Goal: Task Accomplishment & Management: Manage account settings

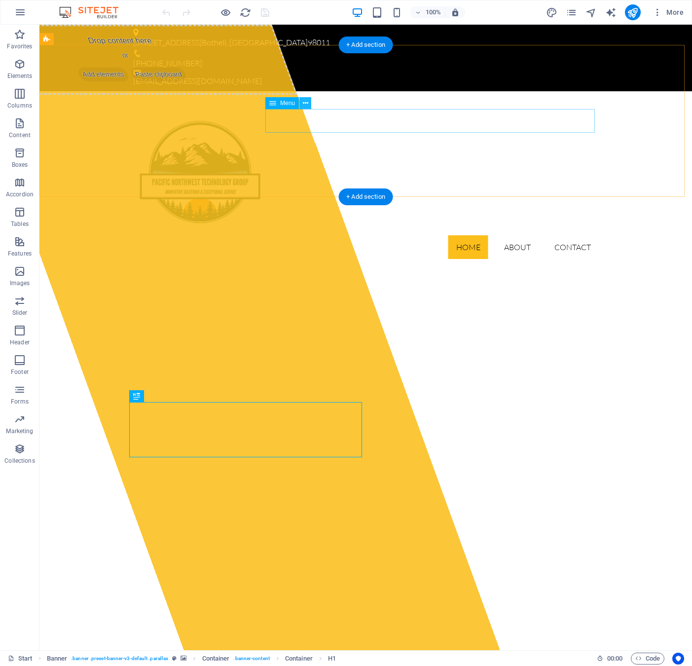
click at [307, 104] on icon at bounding box center [305, 103] width 5 height 10
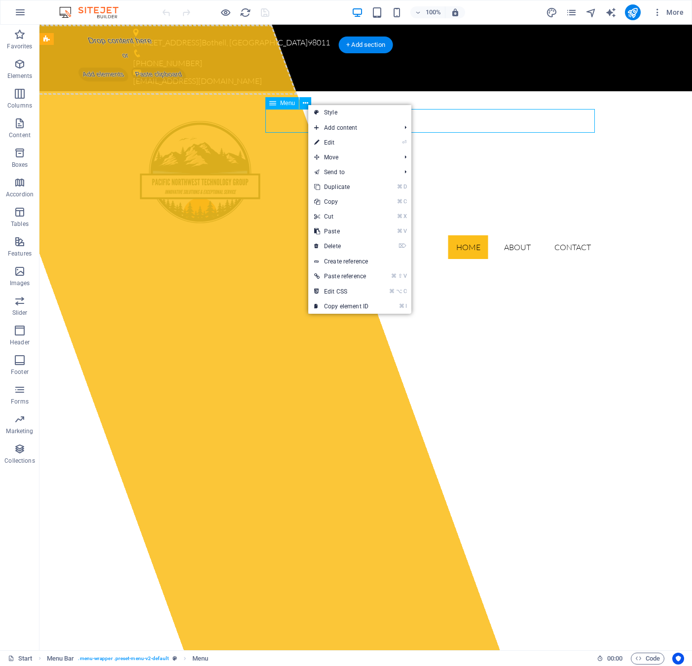
click at [289, 104] on span "Menu" at bounding box center [287, 103] width 15 height 6
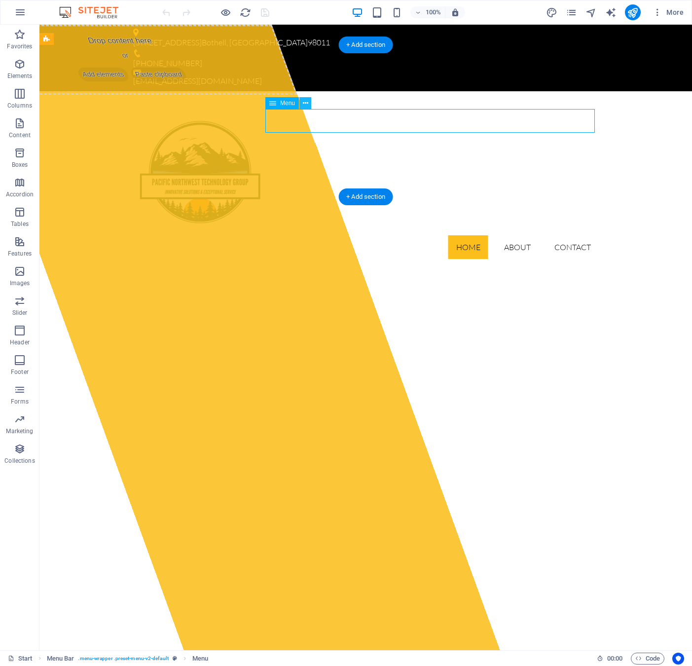
click at [308, 103] on icon at bounding box center [305, 103] width 5 height 10
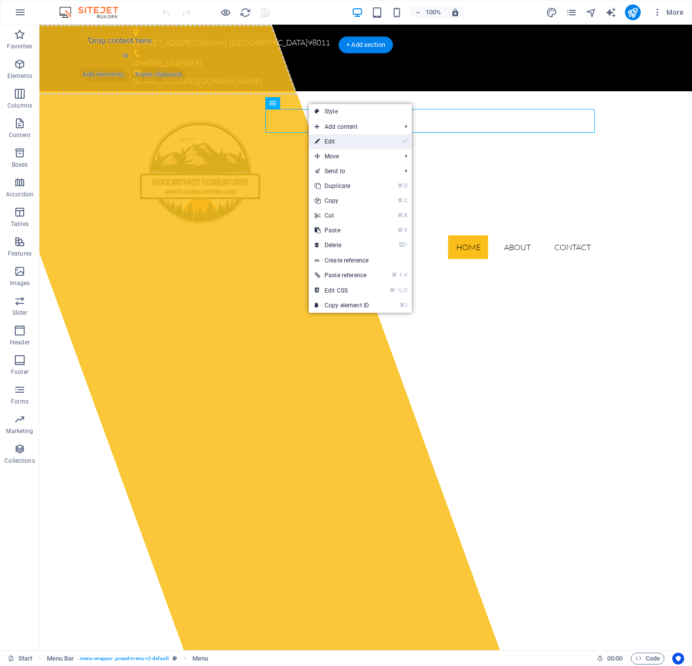
click at [329, 141] on link "⏎ Edit" at bounding box center [342, 141] width 66 height 15
select select
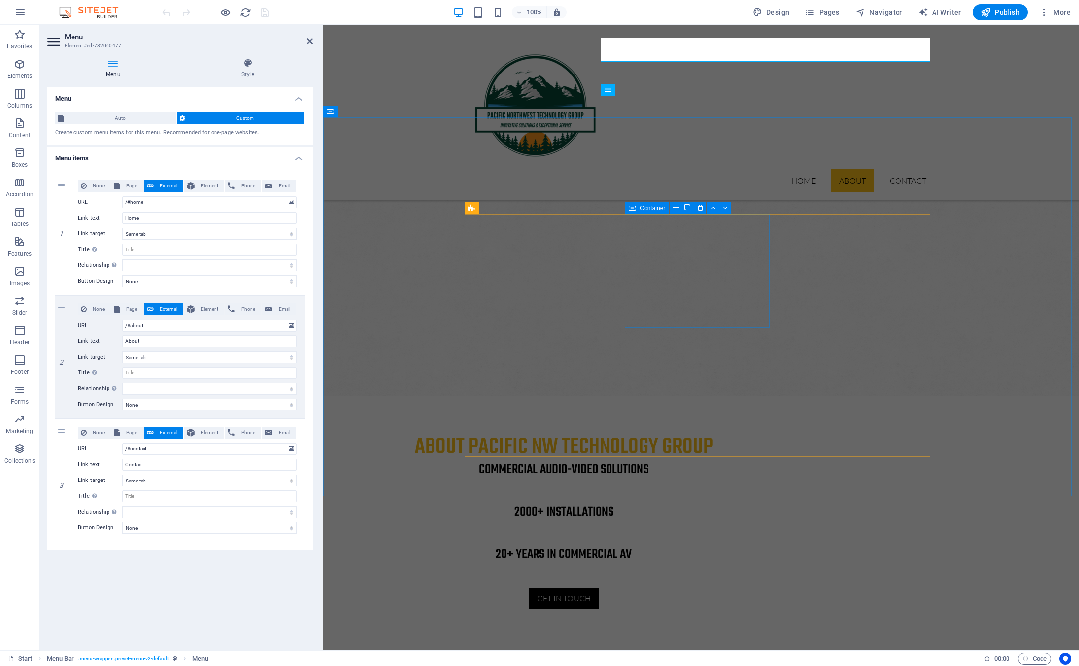
scroll to position [850, 0]
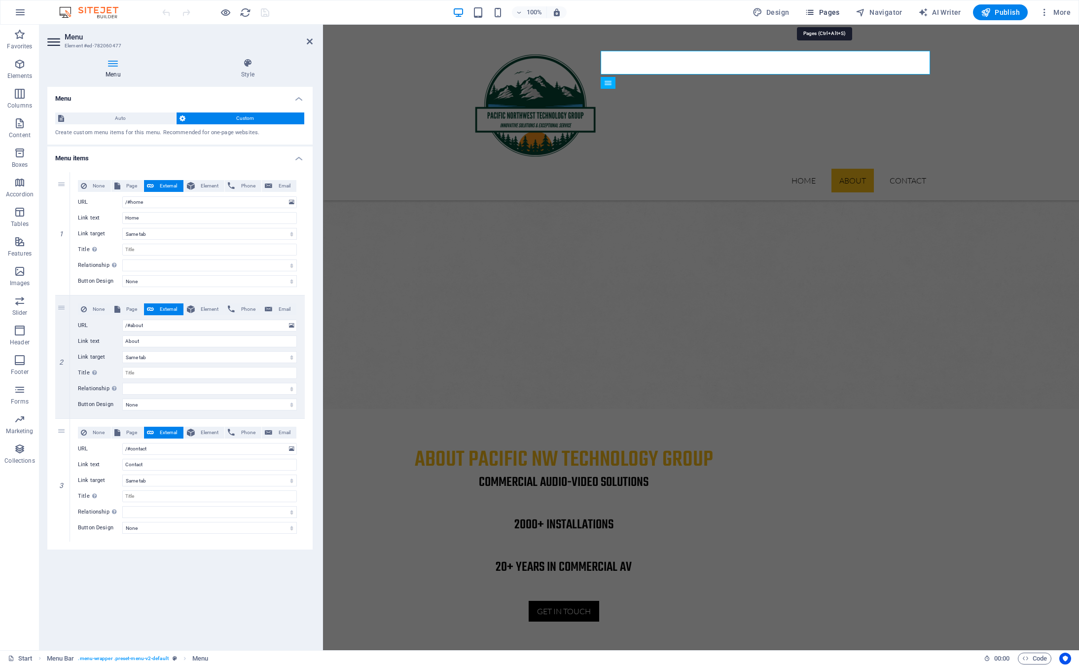
click at [692, 10] on span "Pages" at bounding box center [822, 12] width 35 height 10
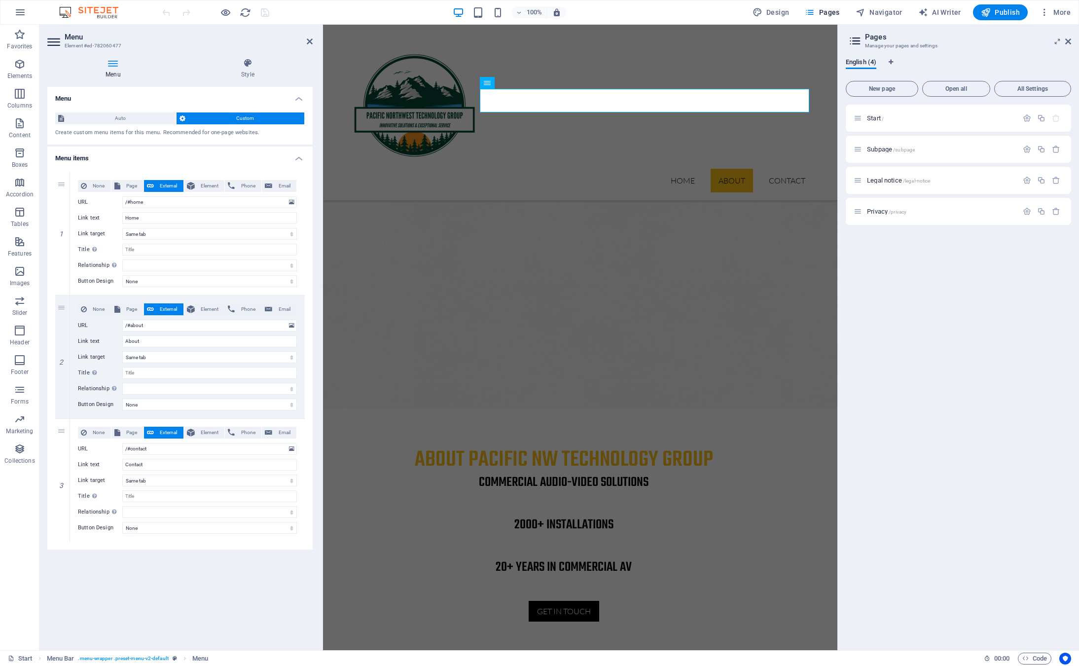
click at [634, 14] on div "100% Design Pages Navigator AI Writer Publish More" at bounding box center [617, 12] width 915 height 16
click at [692, 41] on icon at bounding box center [1069, 41] width 6 height 8
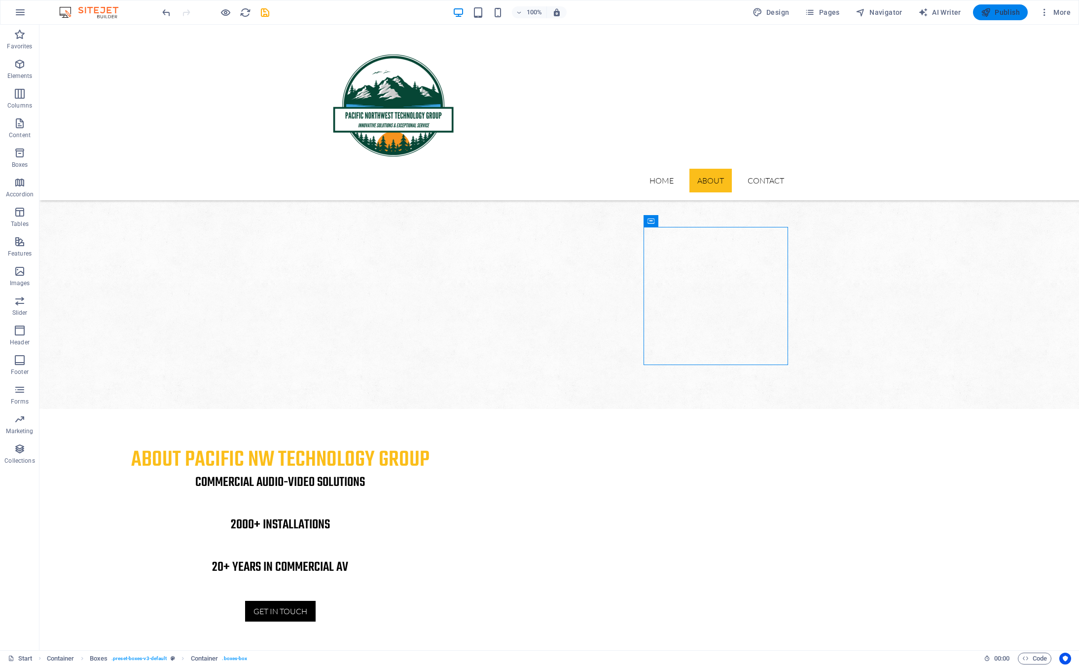
click at [692, 9] on button "Publish" at bounding box center [1000, 12] width 55 height 16
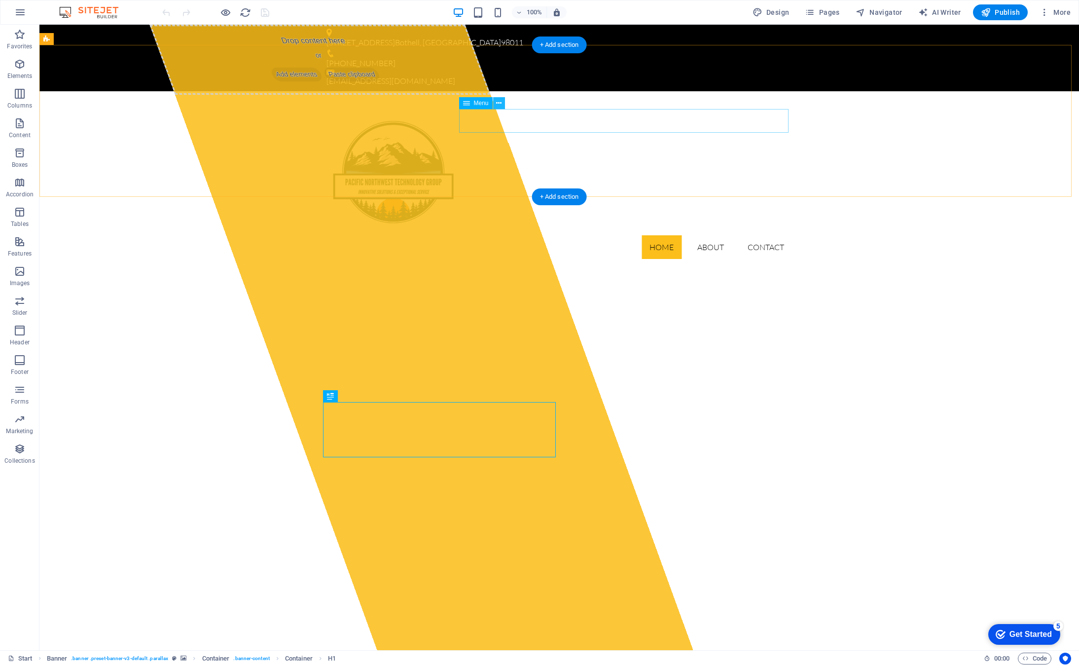
click at [499, 103] on icon at bounding box center [498, 103] width 5 height 10
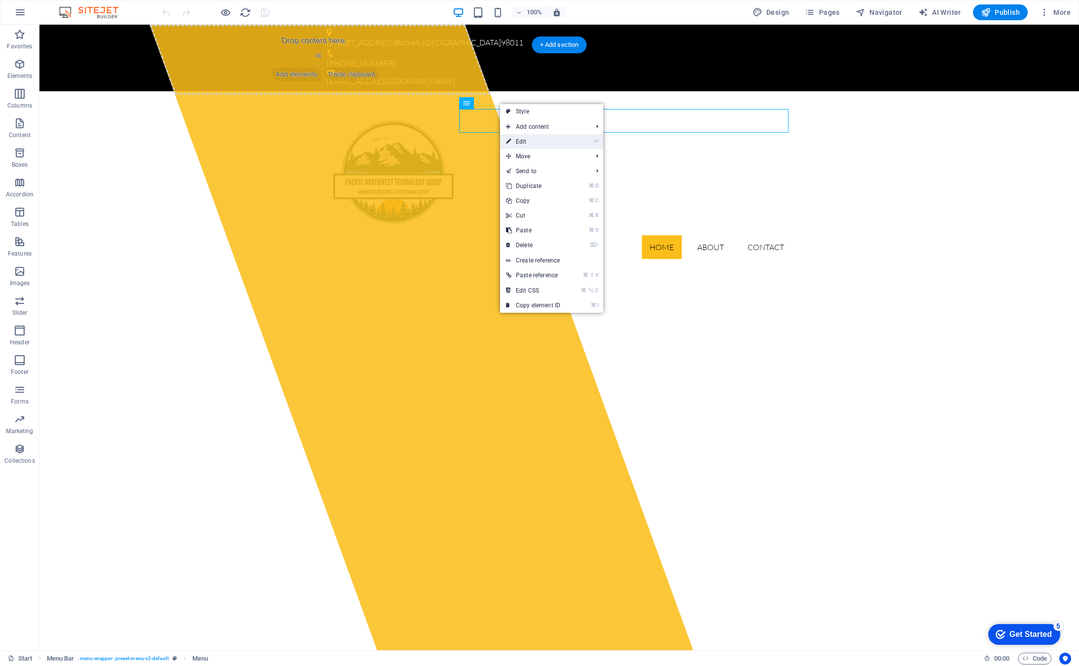
click at [525, 143] on link "⏎ Edit" at bounding box center [533, 141] width 66 height 15
select select
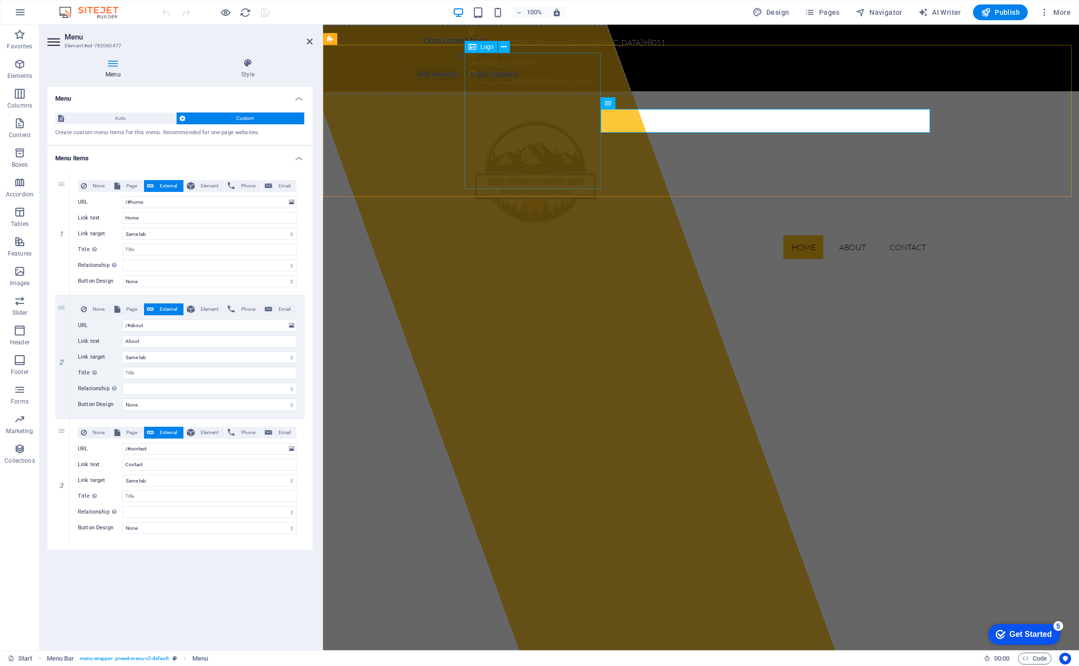
click at [546, 131] on div at bounding box center [702, 167] width 466 height 136
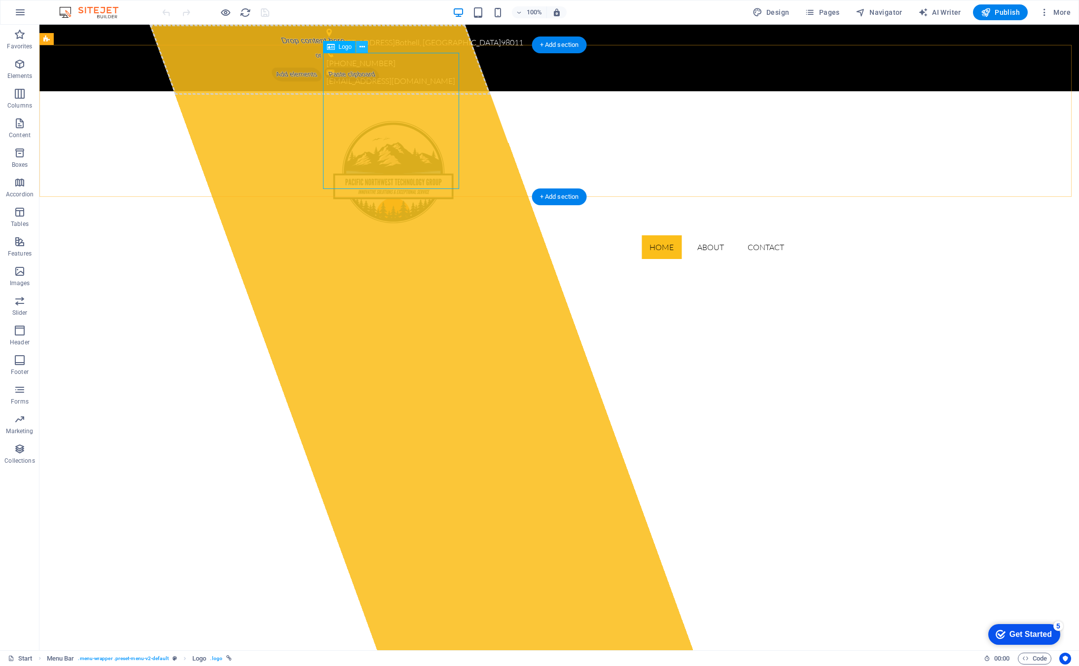
click at [364, 49] on icon at bounding box center [362, 47] width 5 height 10
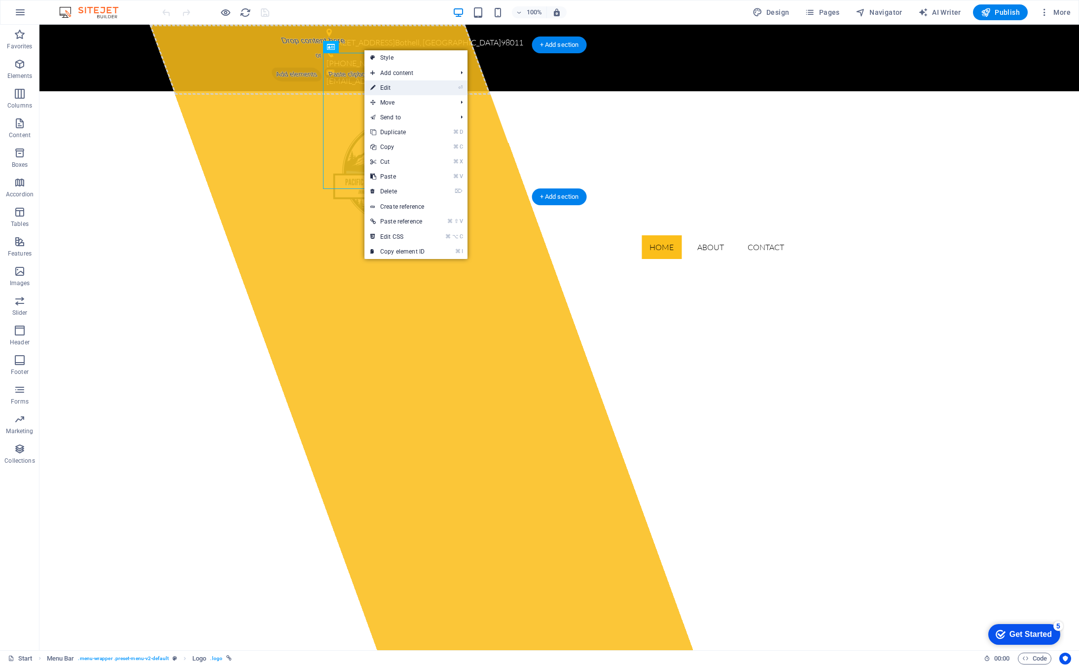
click at [399, 85] on link "⏎ Edit" at bounding box center [398, 87] width 66 height 15
select select "px"
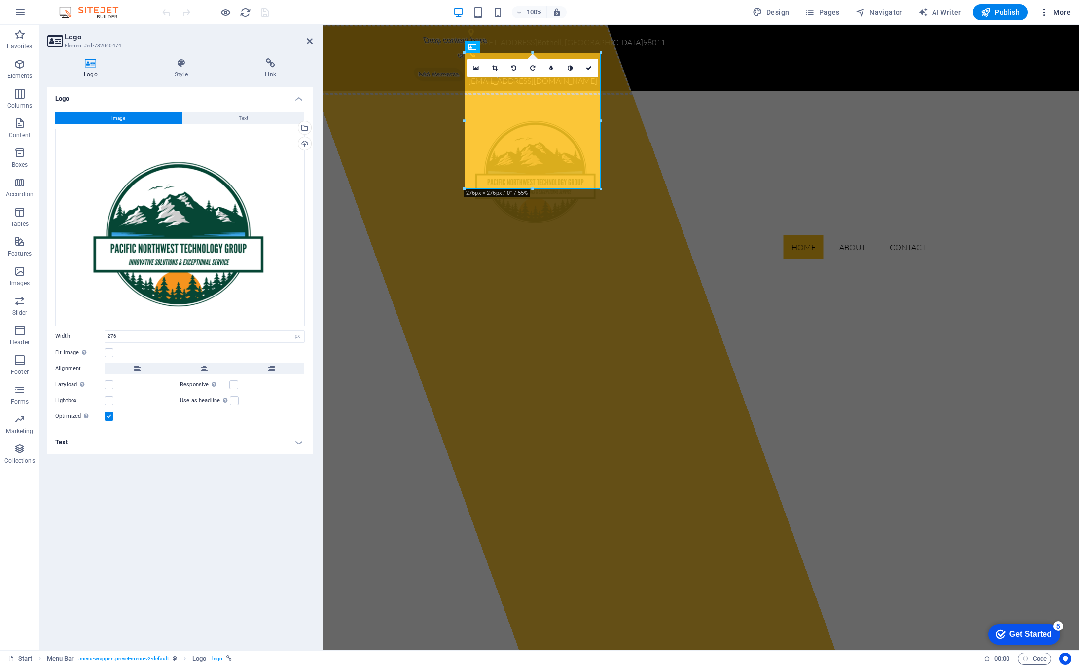
click at [1058, 13] on span "More" at bounding box center [1055, 12] width 31 height 10
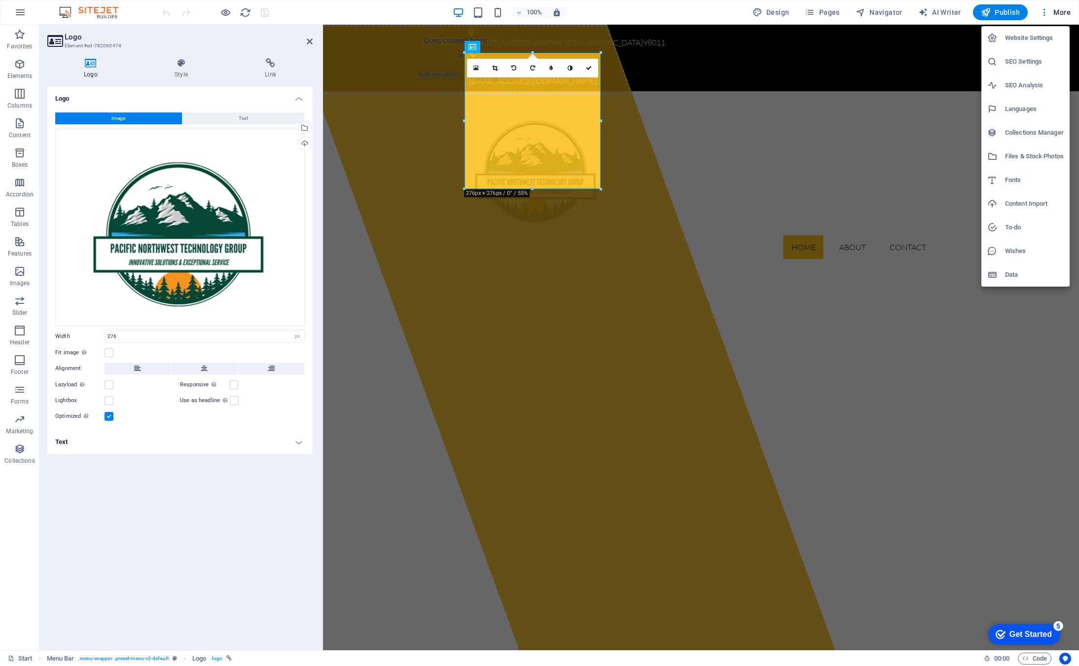
click at [1059, 12] on div at bounding box center [539, 333] width 1079 height 666
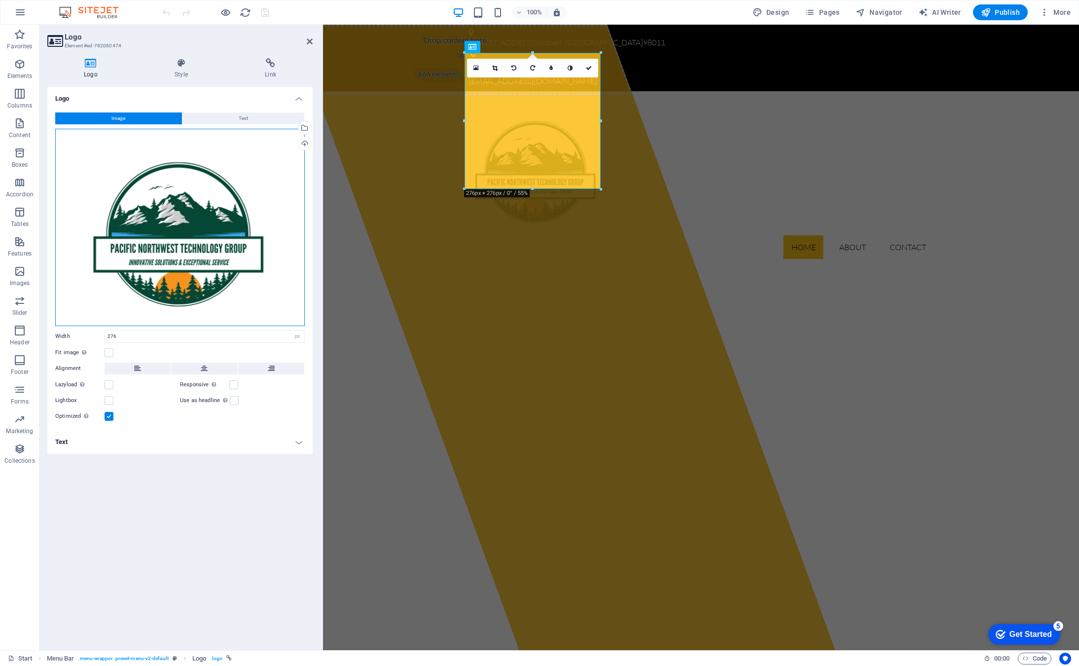
click at [185, 247] on div "Drag files here, click to choose files or select files from Files or our free s…" at bounding box center [180, 227] width 250 height 197
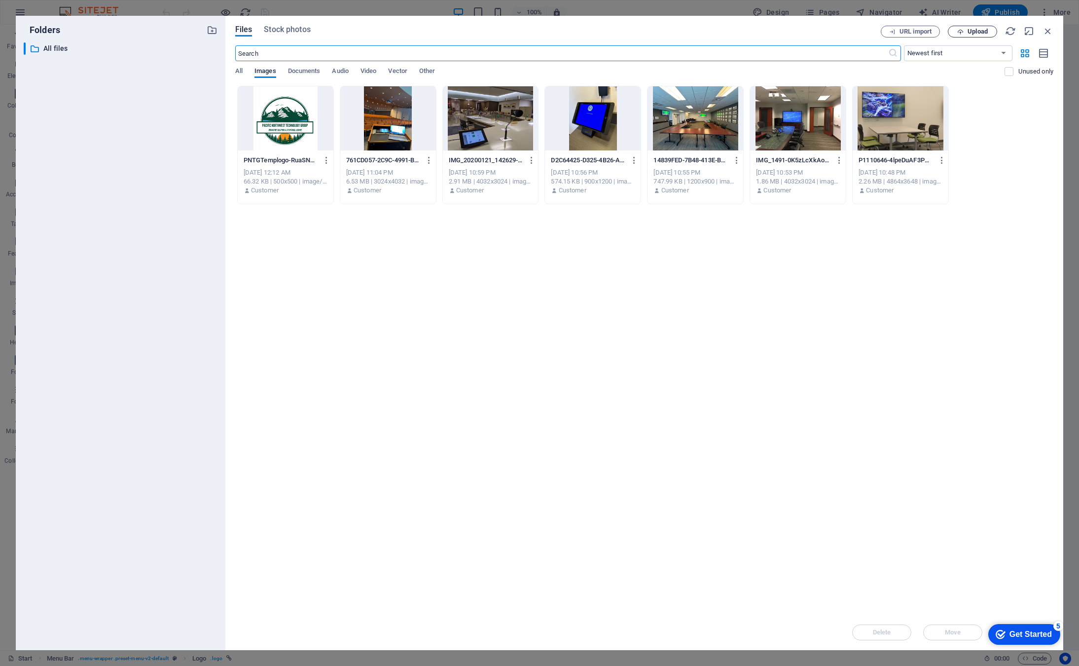
click at [978, 31] on span "Upload" at bounding box center [978, 32] width 20 height 6
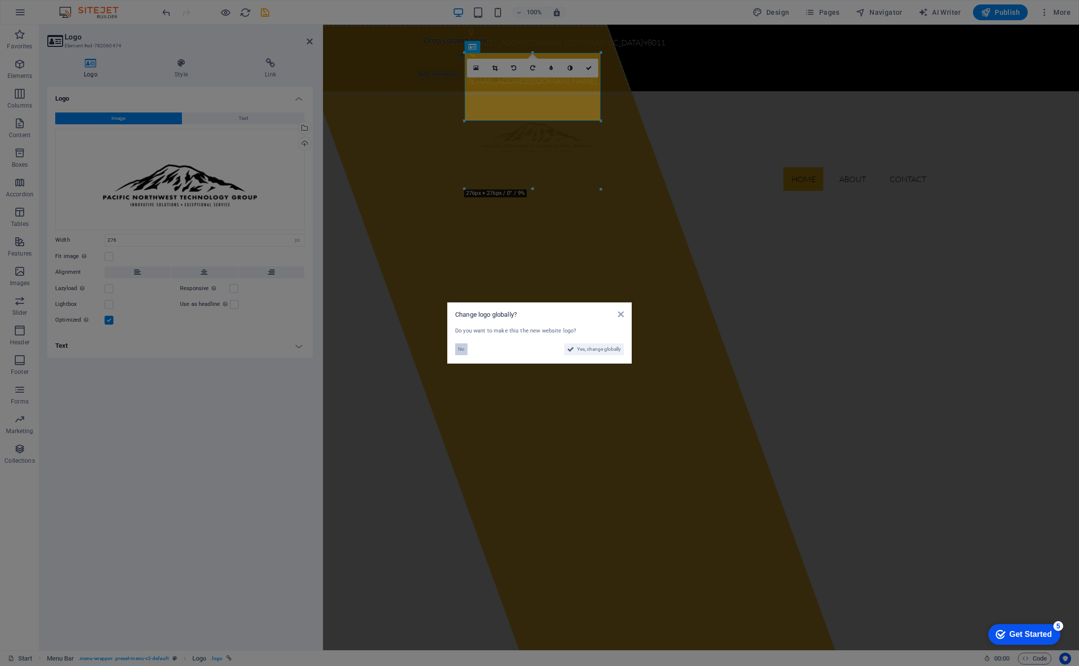
click at [463, 348] on span "No" at bounding box center [461, 349] width 6 height 12
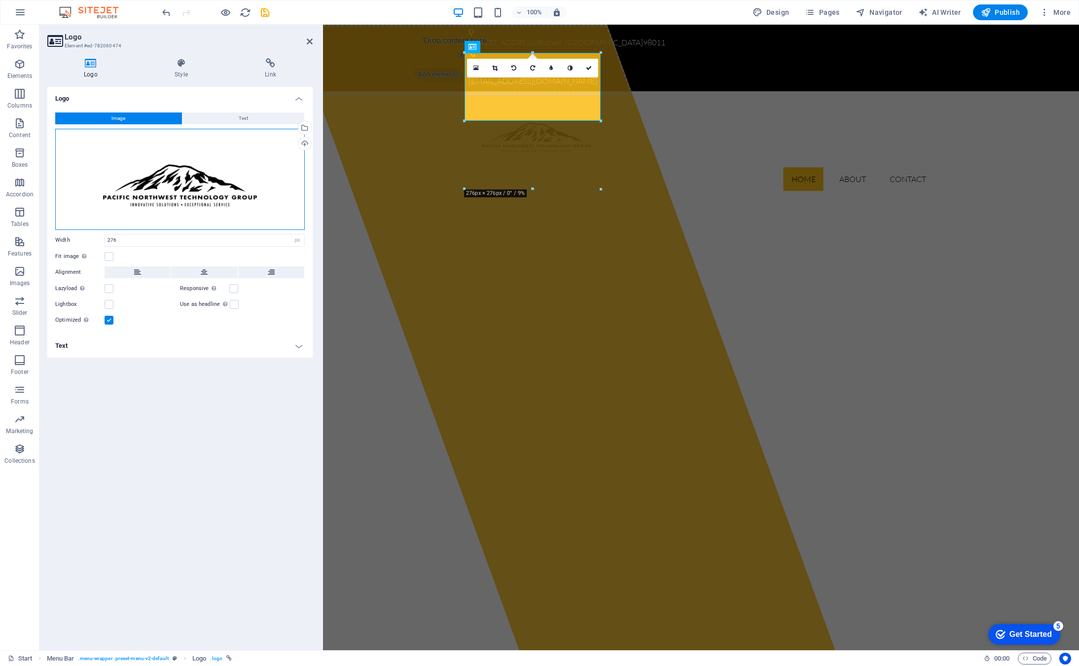
click at [171, 186] on div "Drag files here, click to choose files or select files from Files or our free s…" at bounding box center [180, 179] width 250 height 101
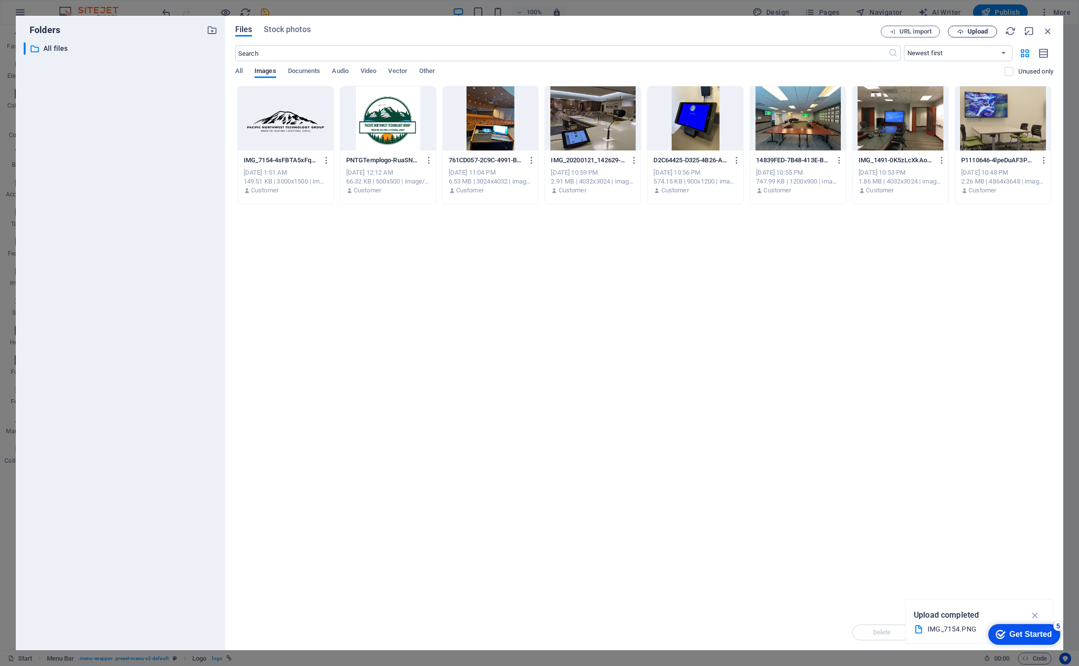
click at [979, 34] on span "Upload" at bounding box center [978, 32] width 20 height 6
click at [292, 126] on div at bounding box center [286, 118] width 96 height 64
click at [292, 126] on div "1" at bounding box center [286, 118] width 96 height 64
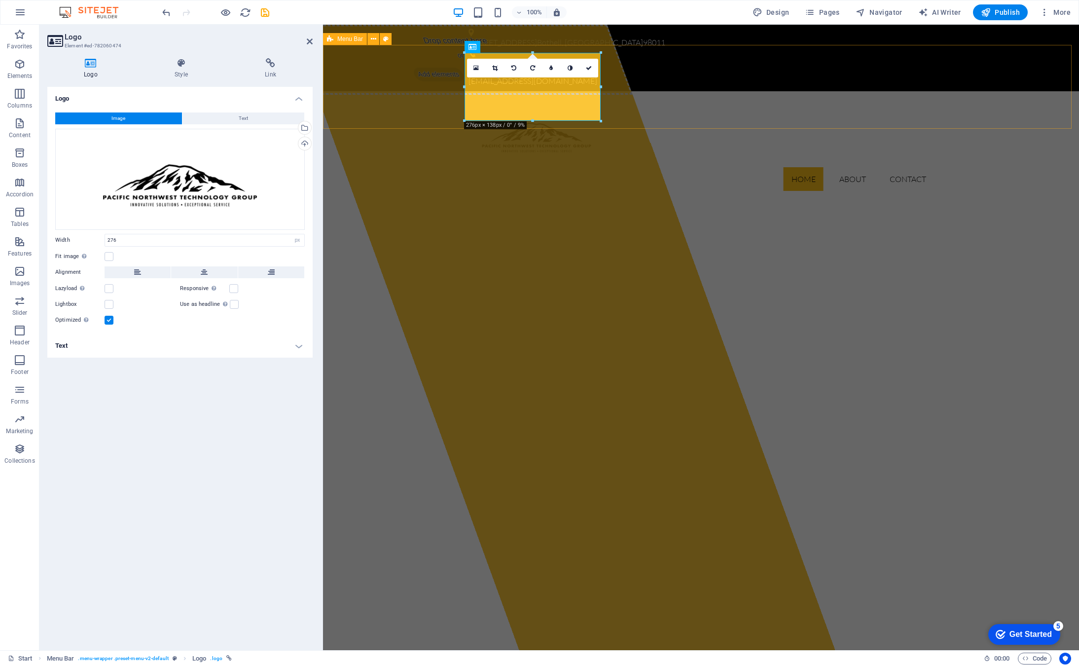
click at [708, 91] on div "Home About Contact" at bounding box center [701, 145] width 756 height 108
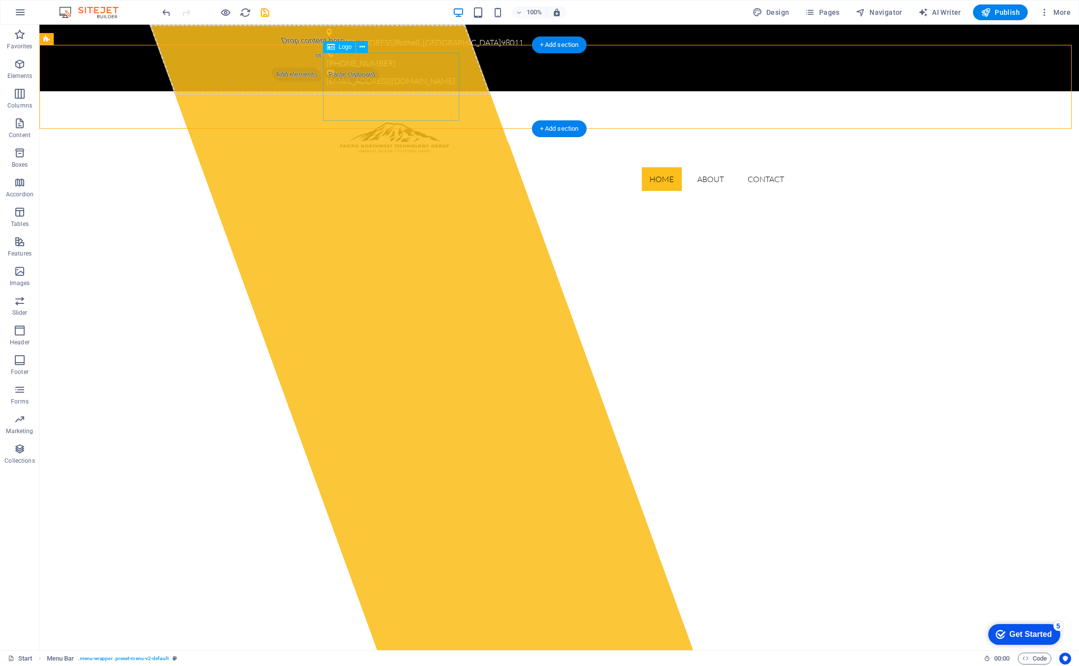
click at [393, 99] on div at bounding box center [560, 133] width 466 height 68
select select "px"
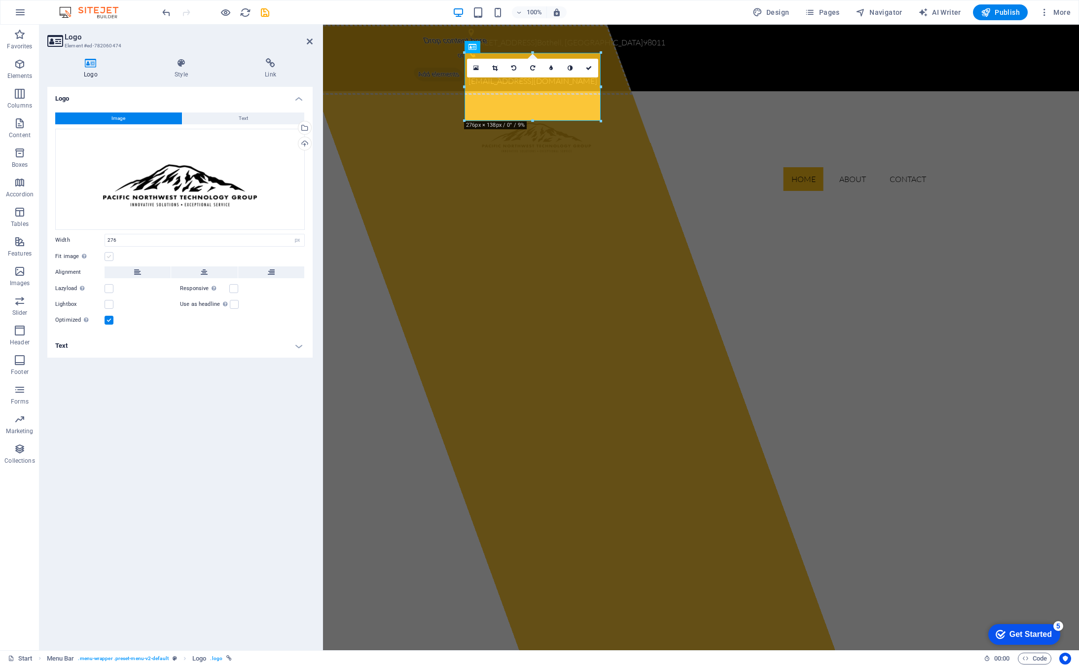
click at [110, 255] on label at bounding box center [109, 256] width 9 height 9
click at [0, 0] on input "Fit image Automatically fit image to a fixed width and height" at bounding box center [0, 0] width 0 height 0
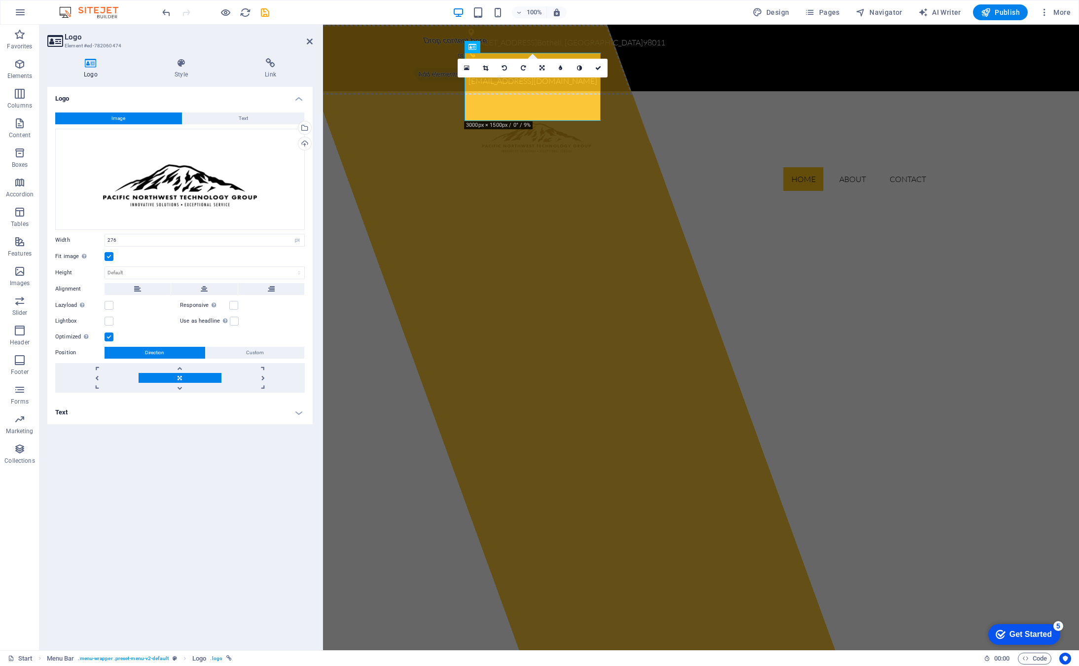
click at [109, 255] on label at bounding box center [109, 256] width 9 height 9
click at [0, 0] on input "Fit image Automatically fit image to a fixed width and height" at bounding box center [0, 0] width 0 height 0
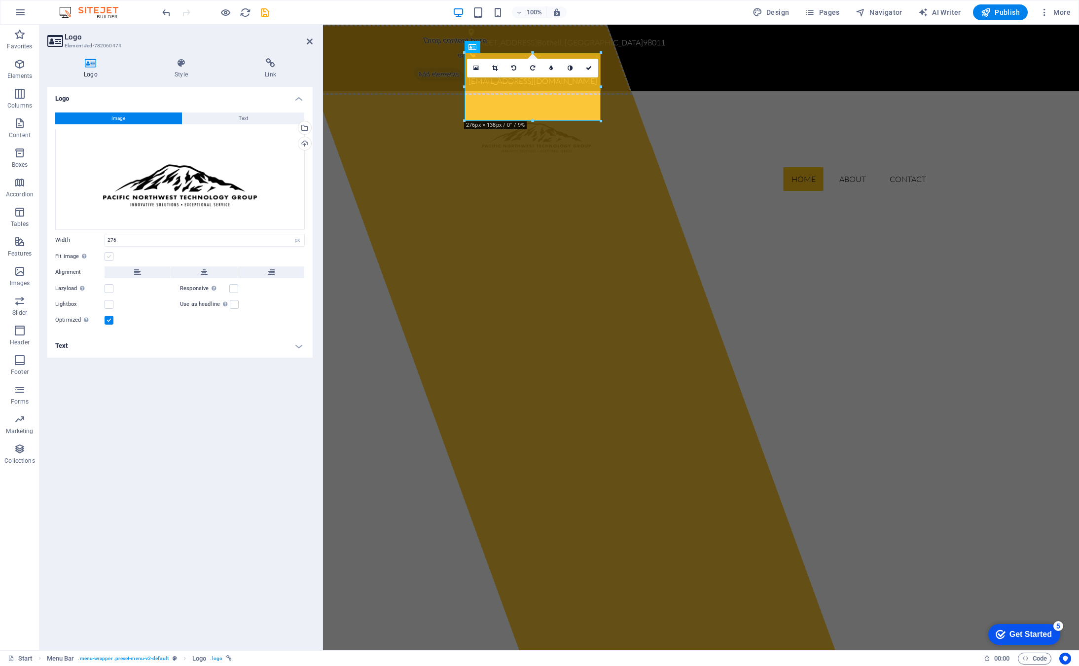
click at [109, 254] on label at bounding box center [109, 256] width 9 height 9
click at [0, 0] on input "Fit image Automatically fit image to a fixed width and height" at bounding box center [0, 0] width 0 height 0
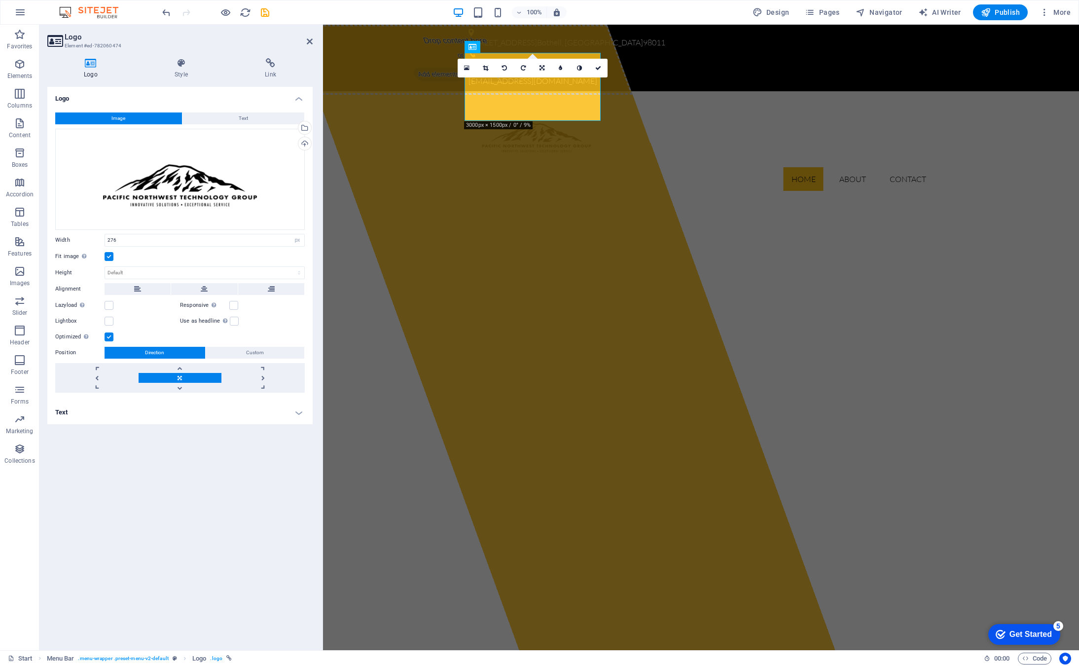
click at [109, 254] on label at bounding box center [109, 256] width 9 height 9
click at [0, 0] on input "Fit image Automatically fit image to a fixed width and height" at bounding box center [0, 0] width 0 height 0
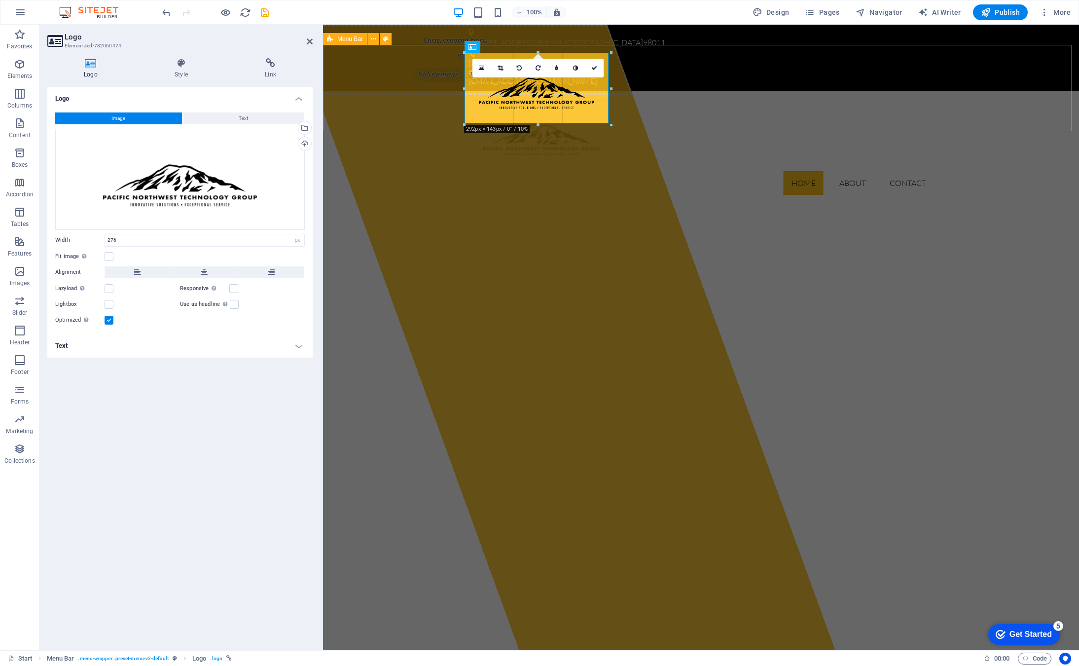
drag, startPoint x: 465, startPoint y: 53, endPoint x: 457, endPoint y: 48, distance: 9.1
type input "296"
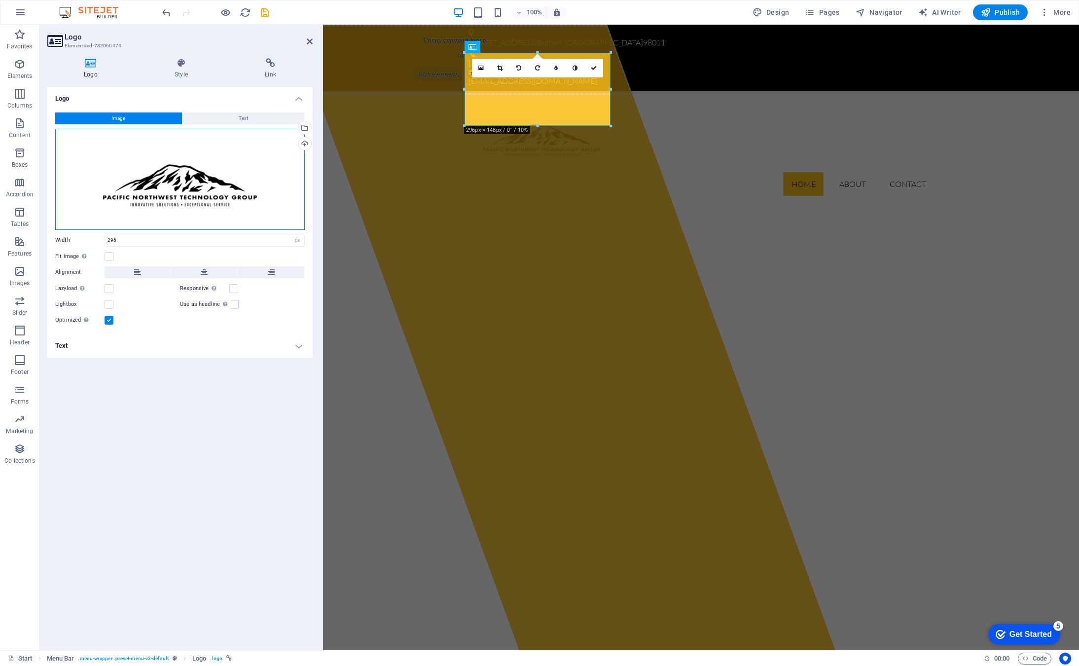
click at [181, 185] on div "Drag files here, click to choose files or select files from Files or our free s…" at bounding box center [180, 179] width 250 height 101
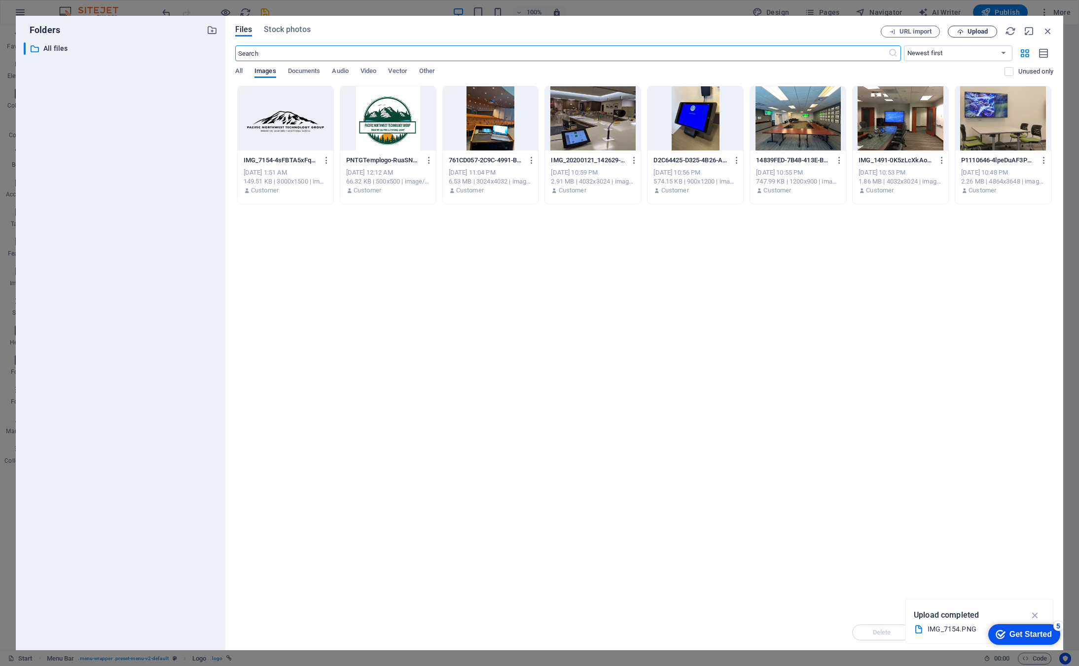
click at [976, 26] on button "Upload" at bounding box center [972, 32] width 49 height 12
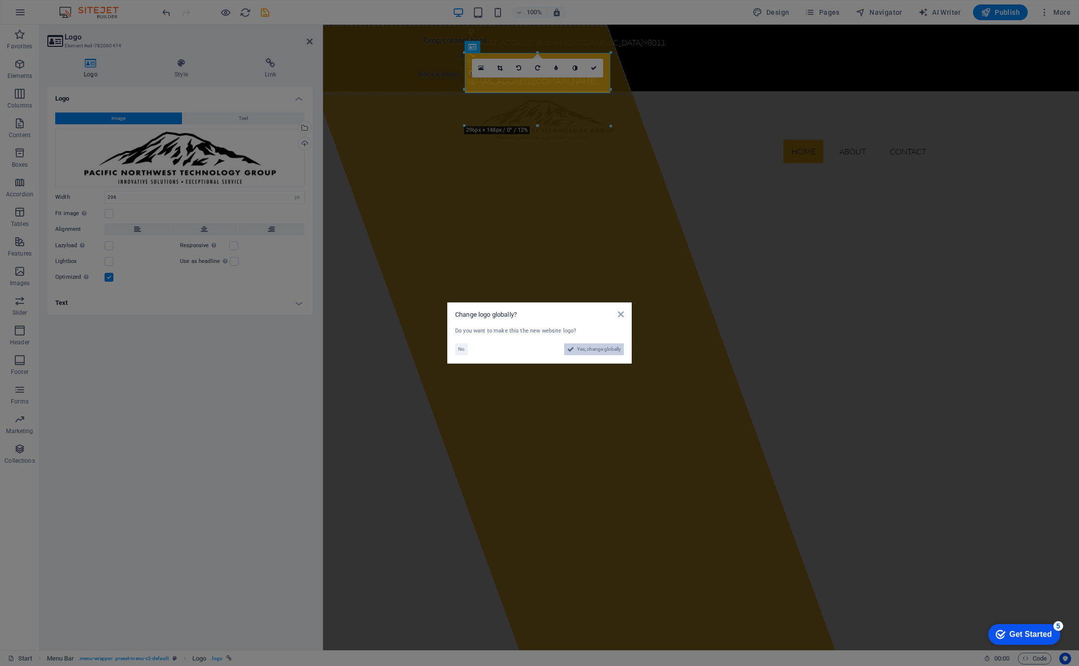
click at [591, 347] on span "Yes, change globally" at bounding box center [599, 349] width 44 height 12
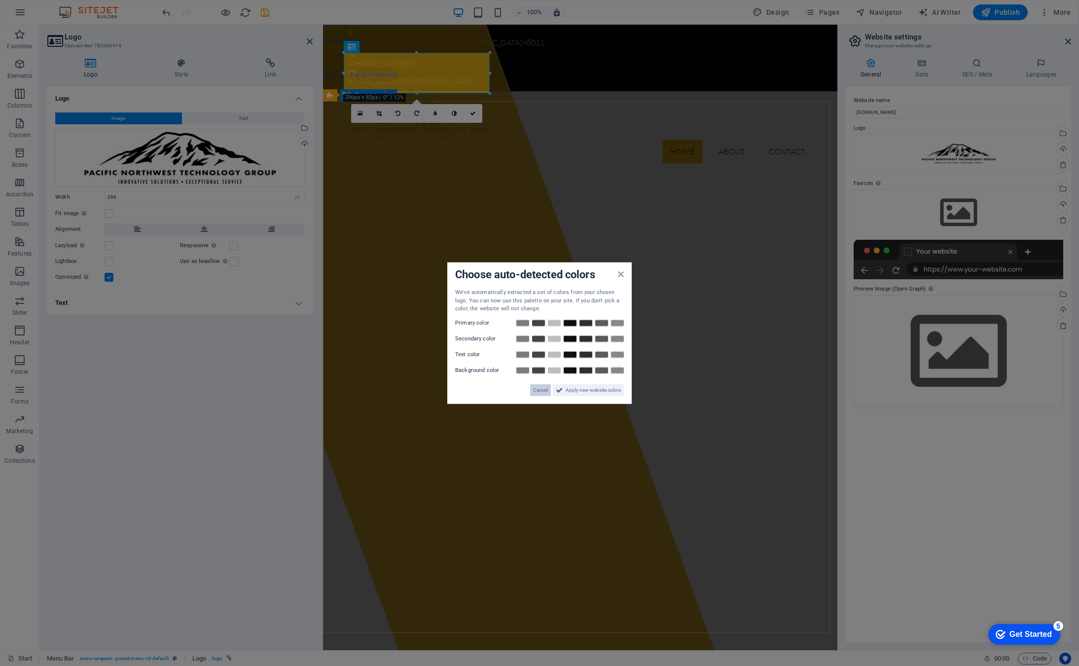
click at [544, 388] on span "Cancel" at bounding box center [540, 390] width 15 height 12
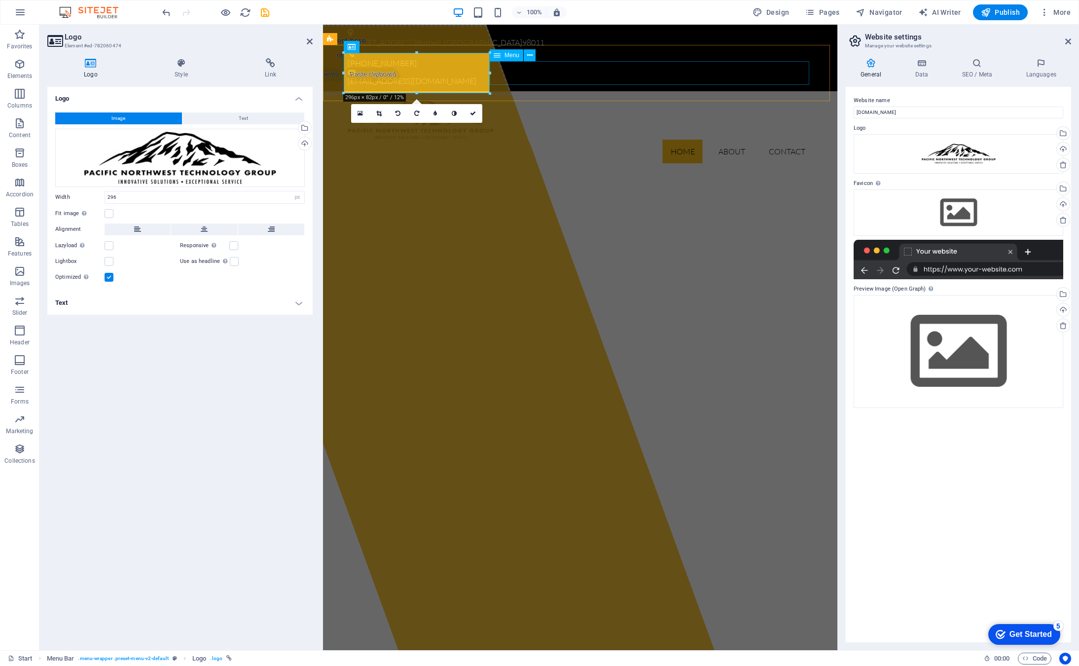
click at [565, 140] on nav "Home About Contact" at bounding box center [581, 152] width 466 height 24
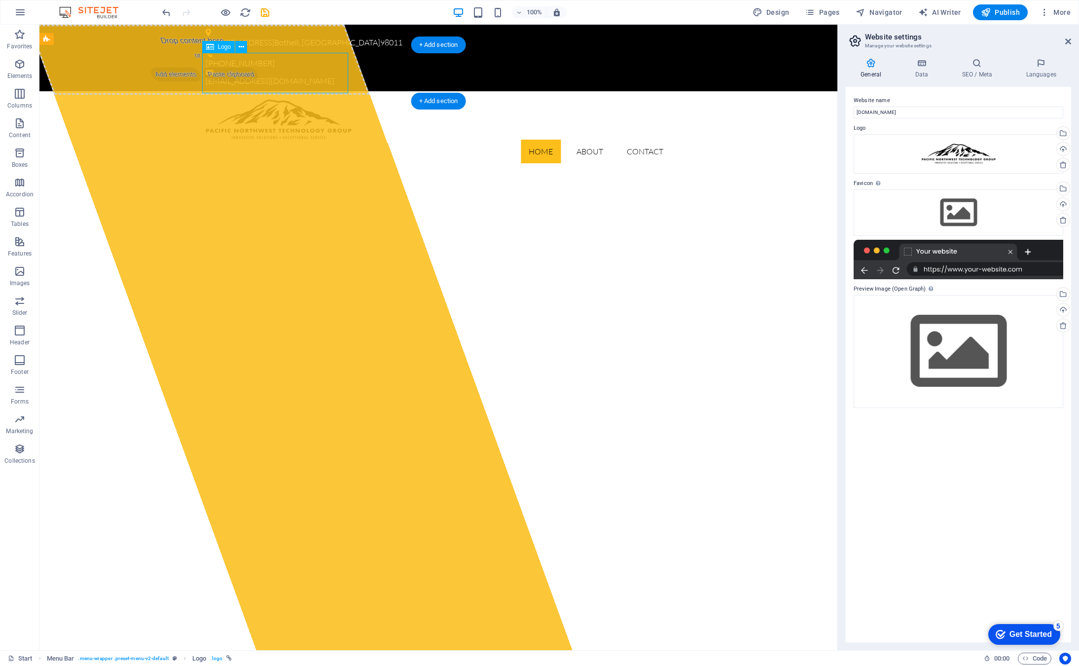
click at [276, 99] on div at bounding box center [439, 119] width 466 height 40
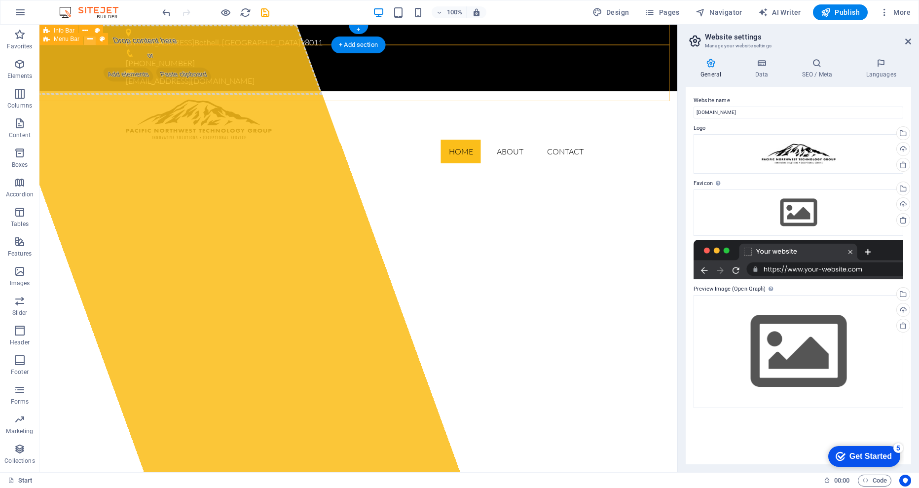
click at [90, 39] on icon at bounding box center [89, 39] width 5 height 10
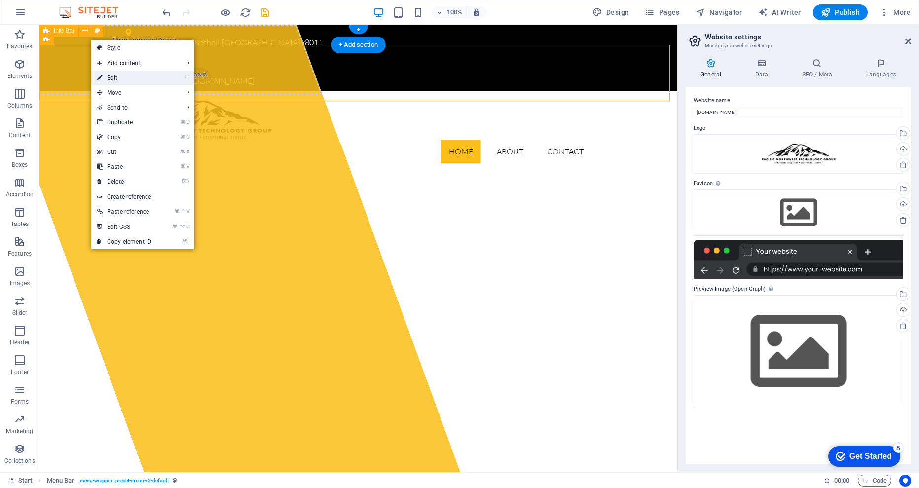
click at [112, 78] on link "⏎ Edit" at bounding box center [124, 78] width 66 height 15
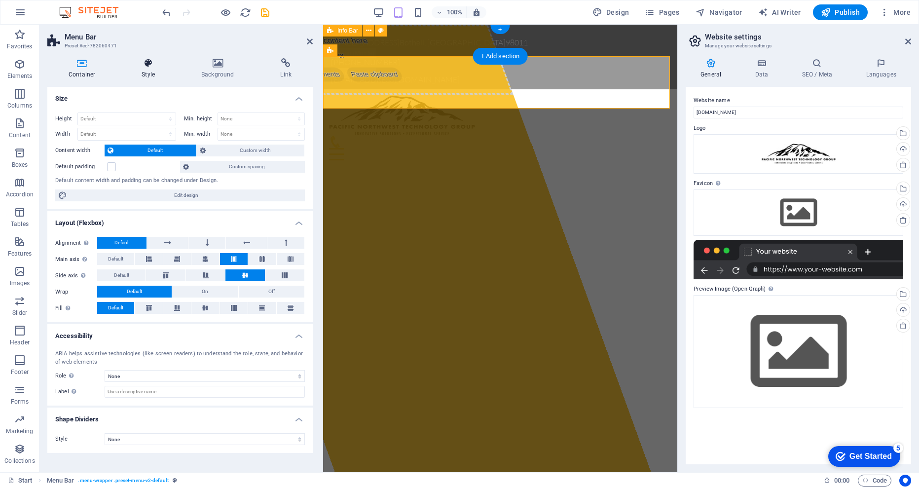
click at [143, 72] on h4 "Style" at bounding box center [150, 68] width 60 height 21
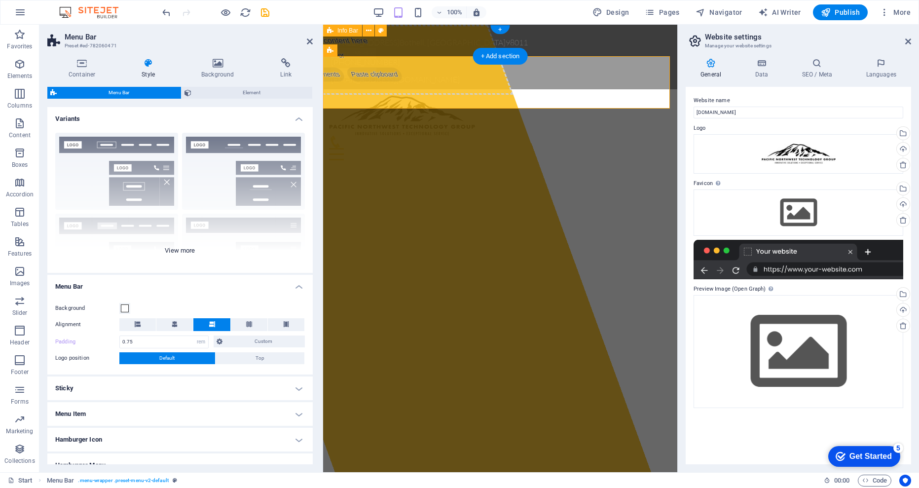
click at [178, 250] on div "Border Centered Default Fixed Loki Trigger Wide XXL" at bounding box center [179, 199] width 265 height 148
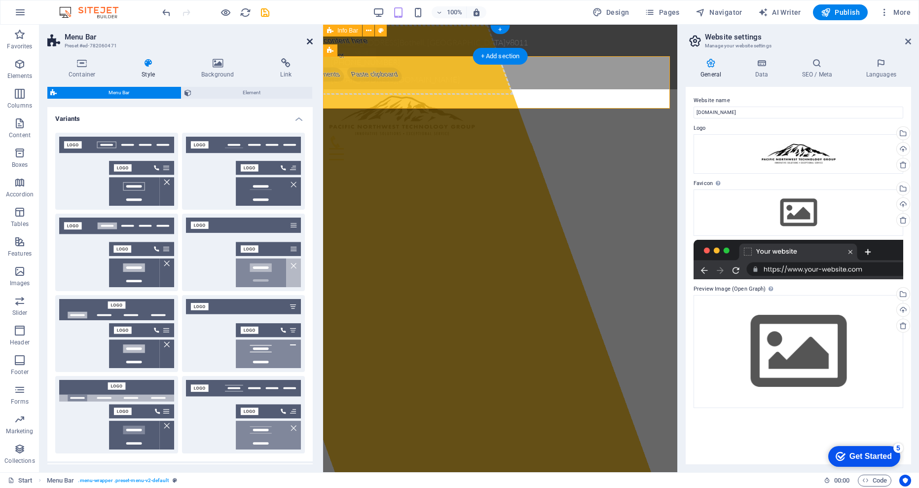
click at [308, 39] on icon at bounding box center [310, 41] width 6 height 8
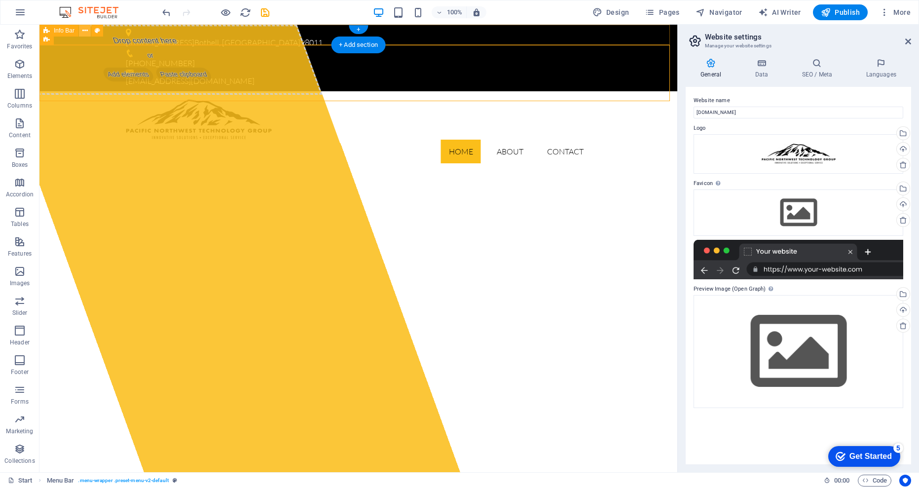
click at [84, 29] on icon at bounding box center [84, 31] width 5 height 10
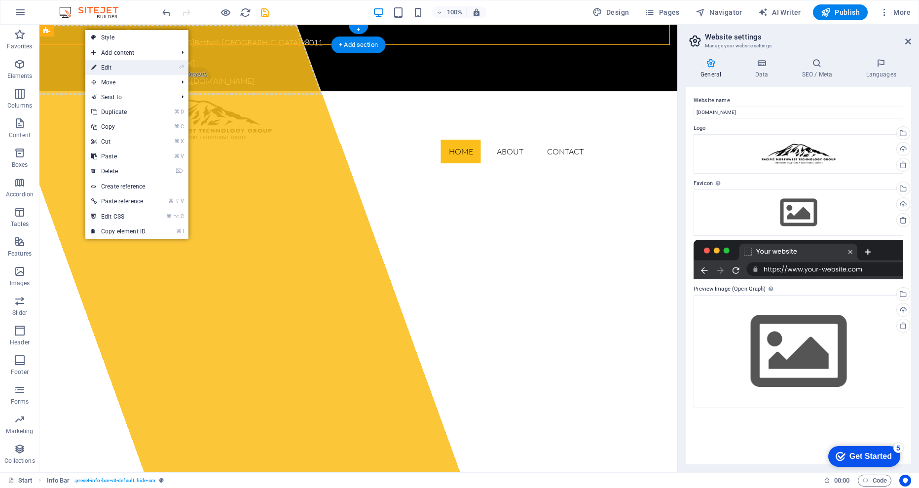
click at [119, 67] on link "⏎ Edit" at bounding box center [118, 67] width 66 height 15
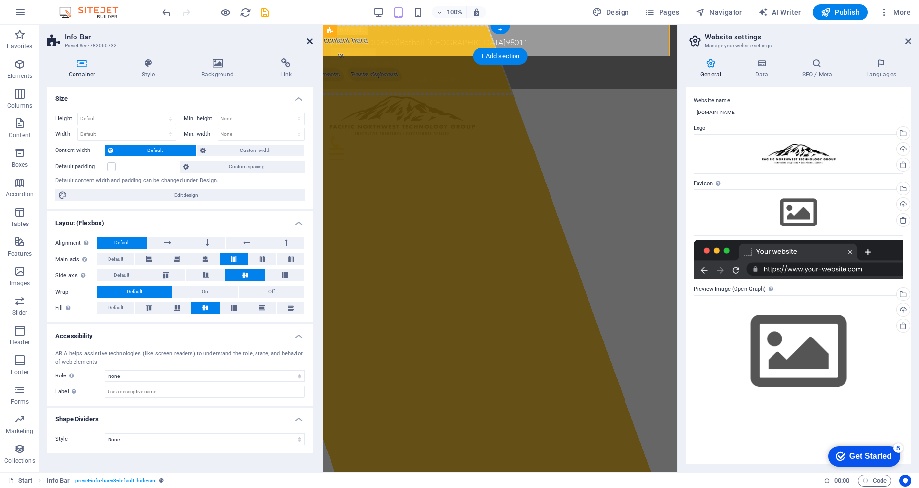
click at [308, 42] on icon at bounding box center [310, 41] width 6 height 8
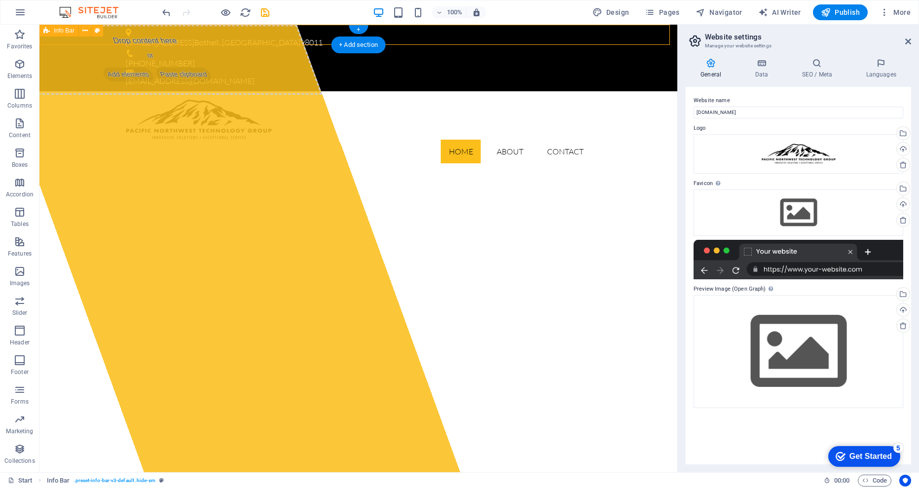
click at [71, 34] on span "Info Bar" at bounding box center [64, 31] width 21 height 6
click at [83, 31] on icon at bounding box center [84, 31] width 5 height 10
click at [528, 9] on div "100% Design Pages Navigator AI Writer Publish More" at bounding box center [537, 12] width 754 height 16
click at [801, 207] on div "Drag files here, click to choose files or select files from Files or our free s…" at bounding box center [799, 212] width 210 height 46
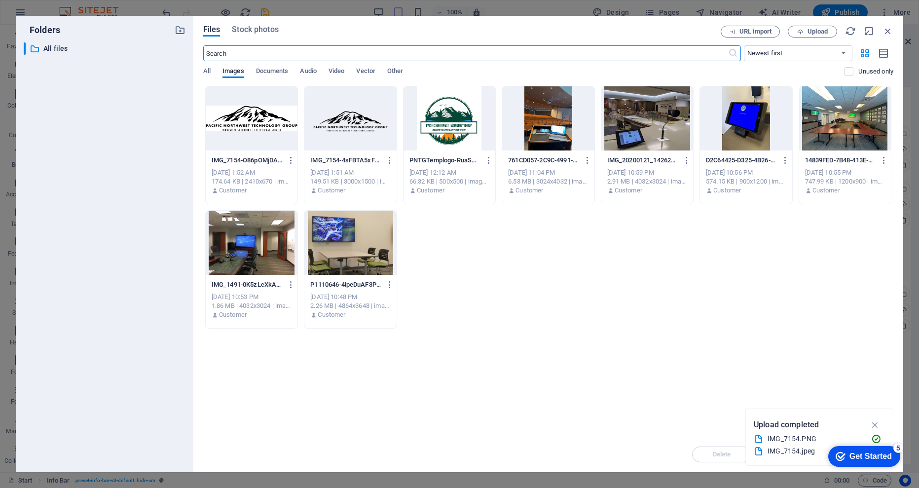
click at [339, 118] on div at bounding box center [350, 118] width 92 height 64
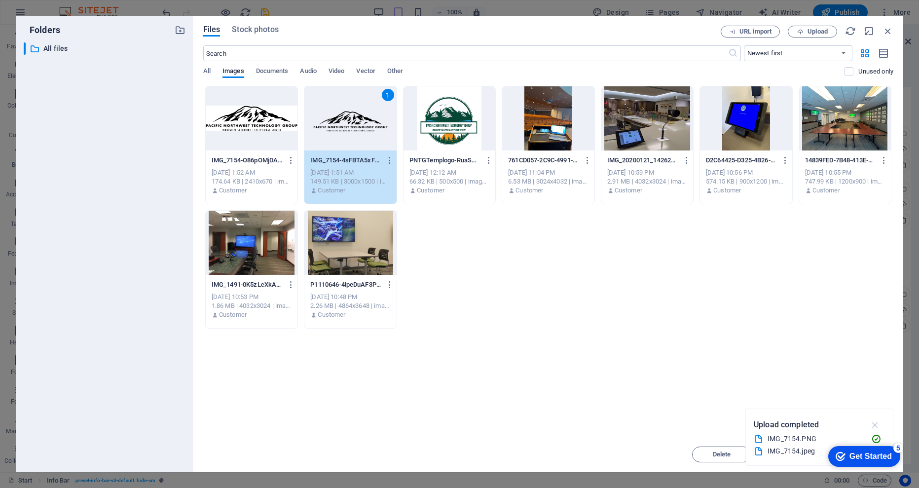
click at [874, 423] on icon "button" at bounding box center [875, 424] width 11 height 11
click at [898, 446] on div "5" at bounding box center [898, 448] width 10 height 10
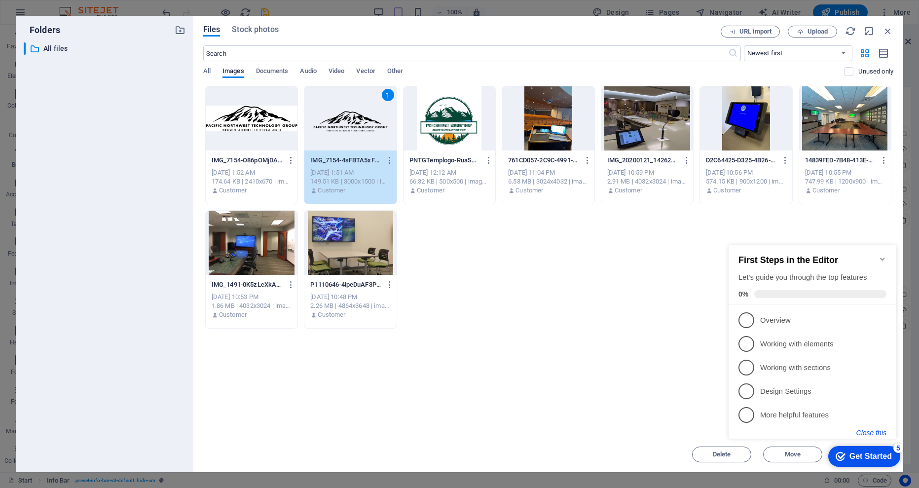
click at [871, 433] on button "Close this" at bounding box center [871, 433] width 30 height 8
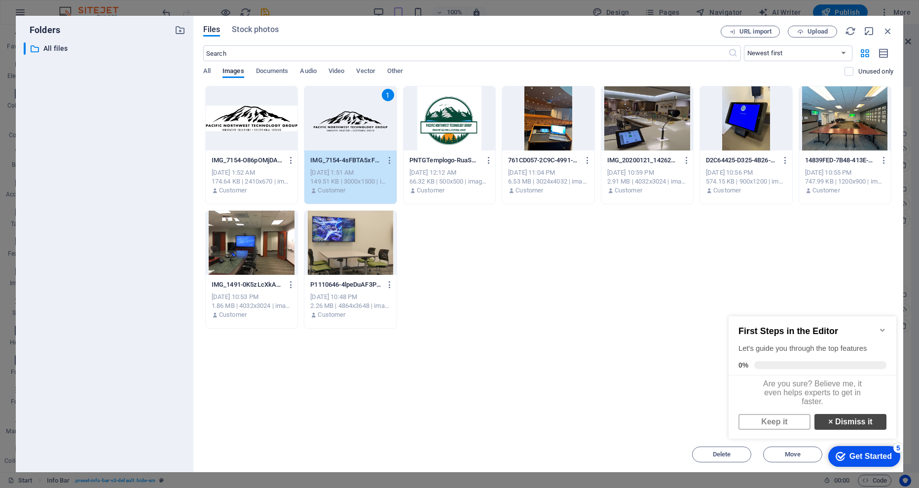
click at [849, 430] on link "× Dismiss it" at bounding box center [850, 422] width 72 height 16
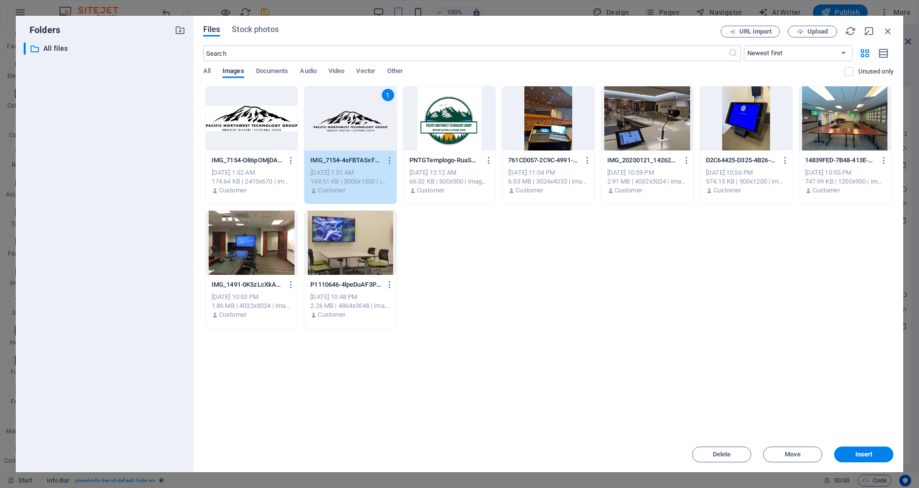
click at [864, 455] on span "Insert" at bounding box center [863, 454] width 17 height 6
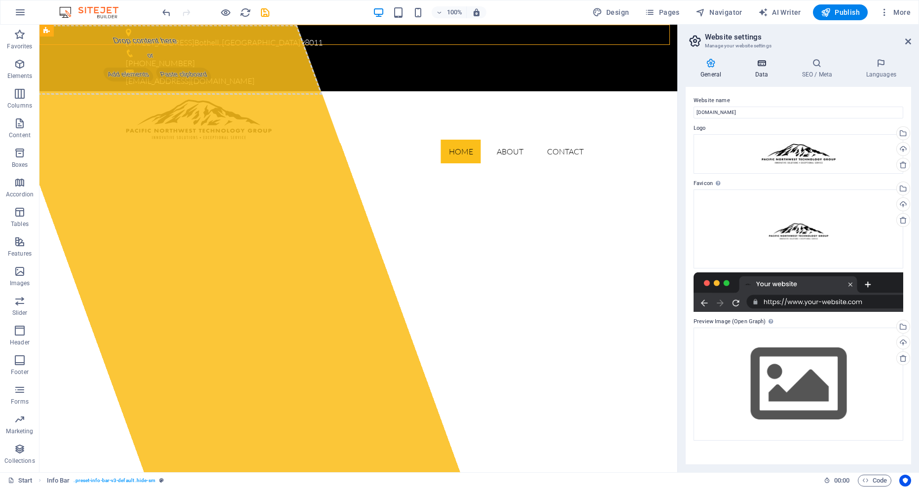
click at [766, 66] on icon at bounding box center [761, 63] width 43 height 10
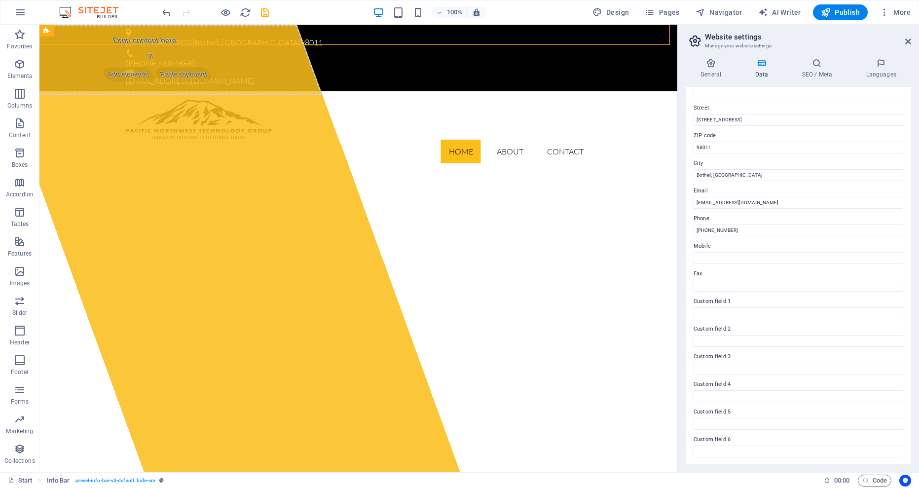
scroll to position [94, 0]
click at [749, 314] on input "Custom field 1" at bounding box center [799, 315] width 210 height 12
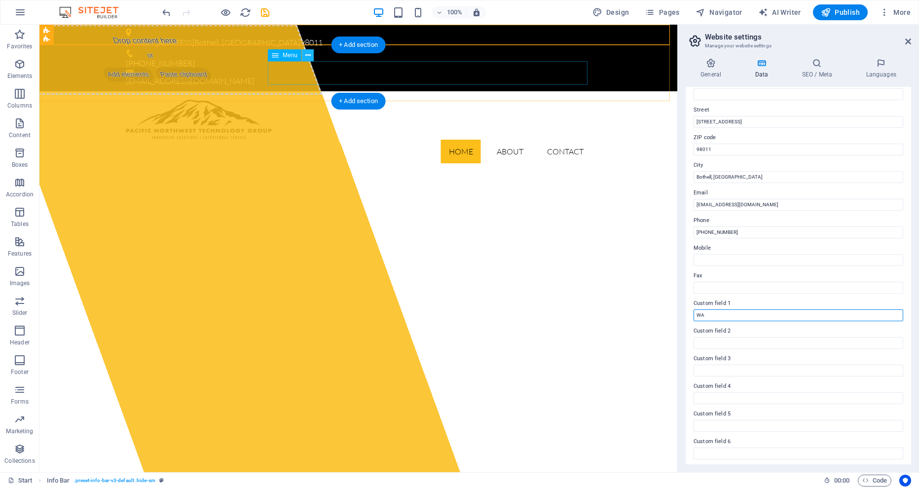
type input "WA"
click at [307, 54] on icon at bounding box center [307, 55] width 5 height 10
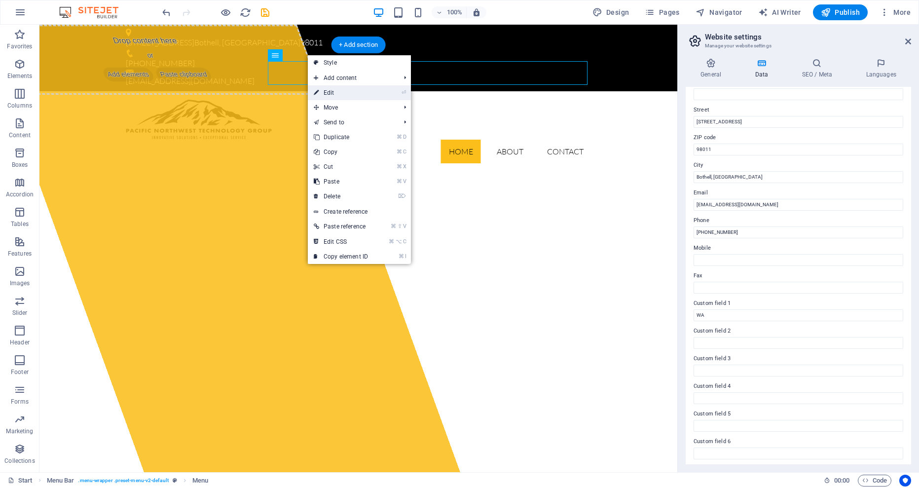
click at [347, 91] on link "⏎ Edit" at bounding box center [341, 92] width 66 height 15
select select
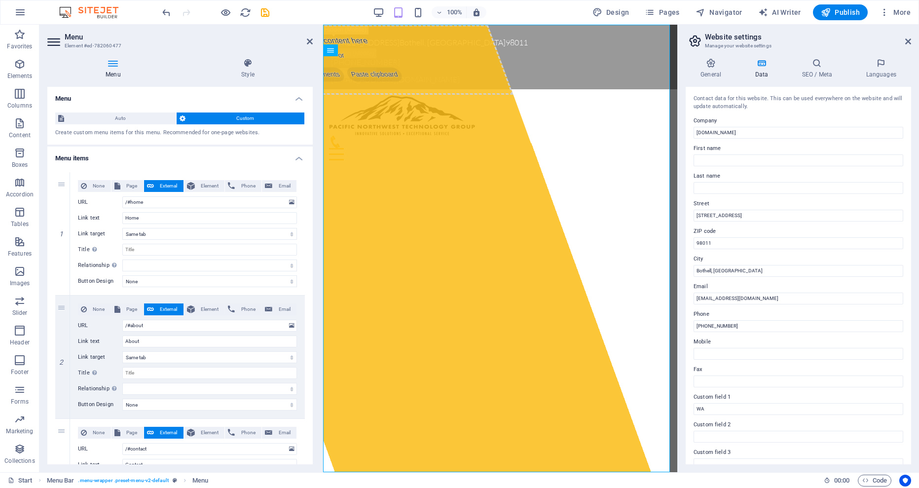
scroll to position [96, 0]
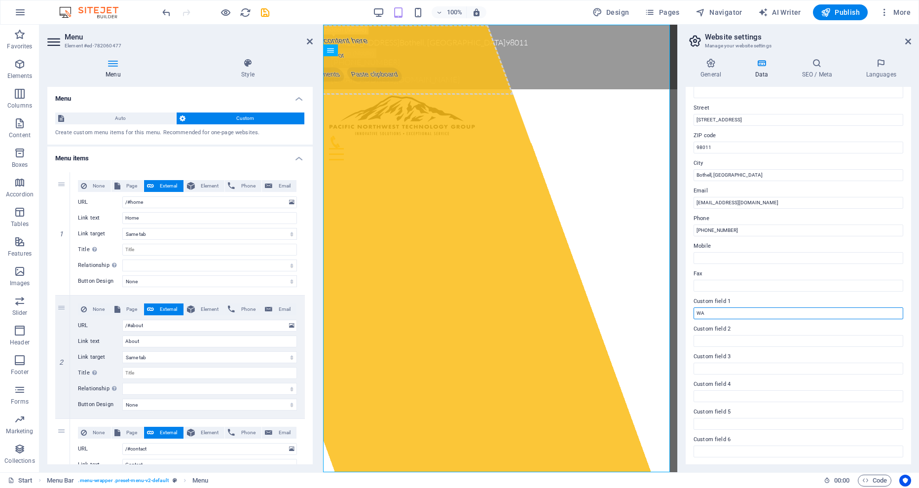
click at [750, 307] on input "WA" at bounding box center [799, 313] width 210 height 12
click at [752, 311] on input "WA" at bounding box center [799, 313] width 210 height 12
type input "WA Low Voltage License #PACIFNT755MP"
click at [814, 66] on icon at bounding box center [817, 63] width 60 height 10
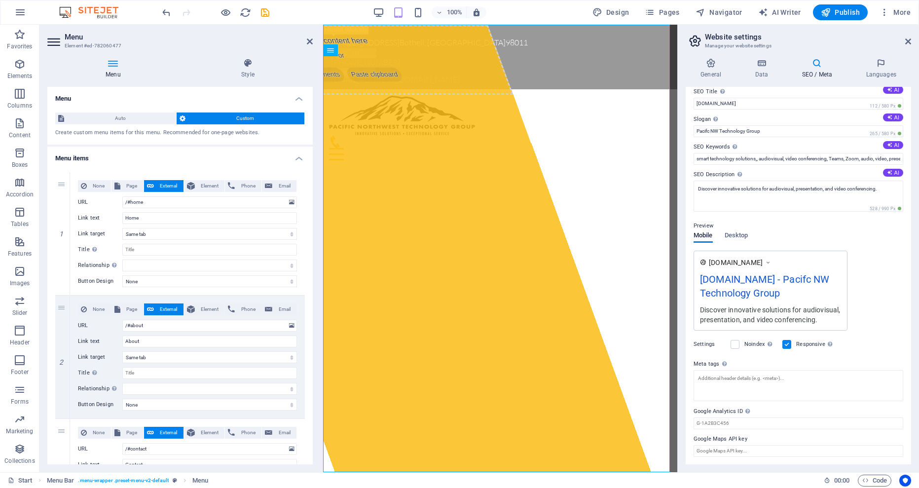
scroll to position [0, 0]
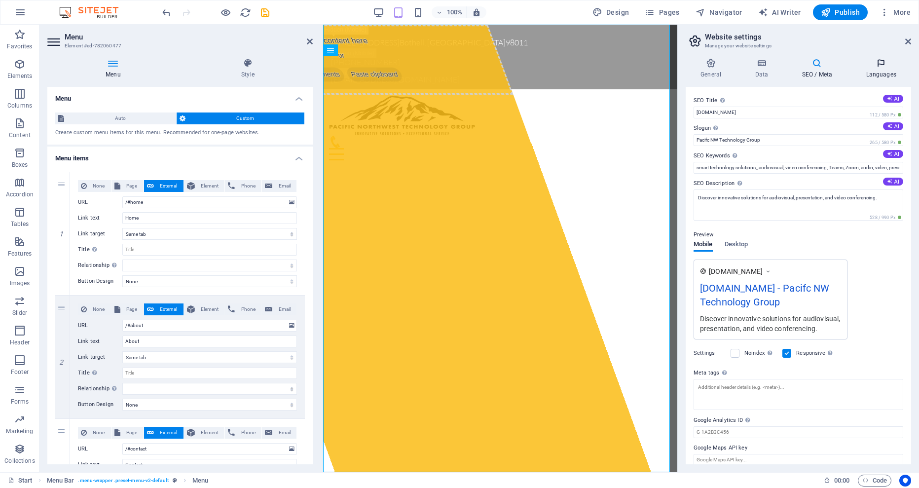
click at [880, 67] on icon at bounding box center [881, 63] width 60 height 10
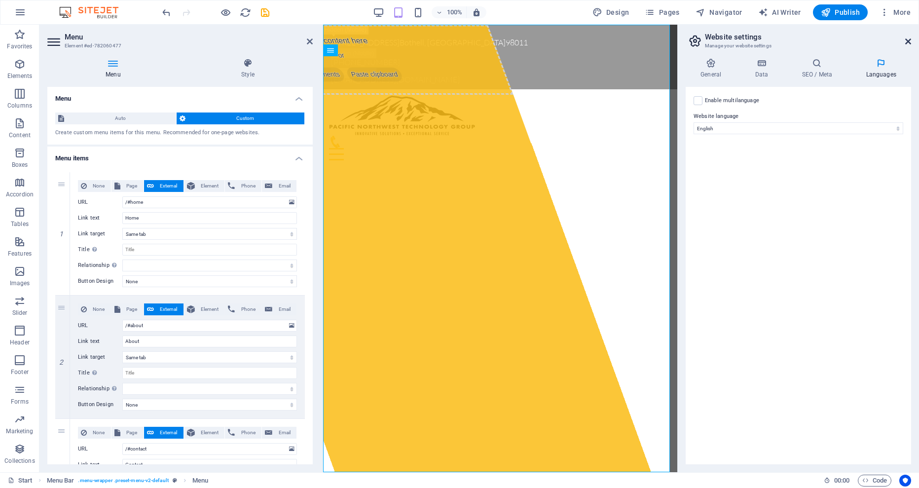
click at [907, 40] on icon at bounding box center [908, 41] width 6 height 8
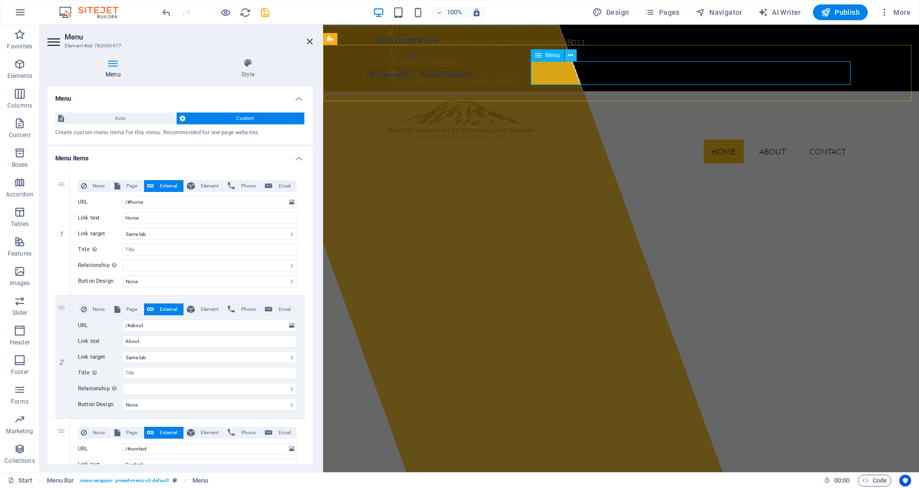
click at [567, 54] on button at bounding box center [571, 55] width 12 height 12
click at [294, 159] on h4 "Menu items" at bounding box center [179, 156] width 265 height 18
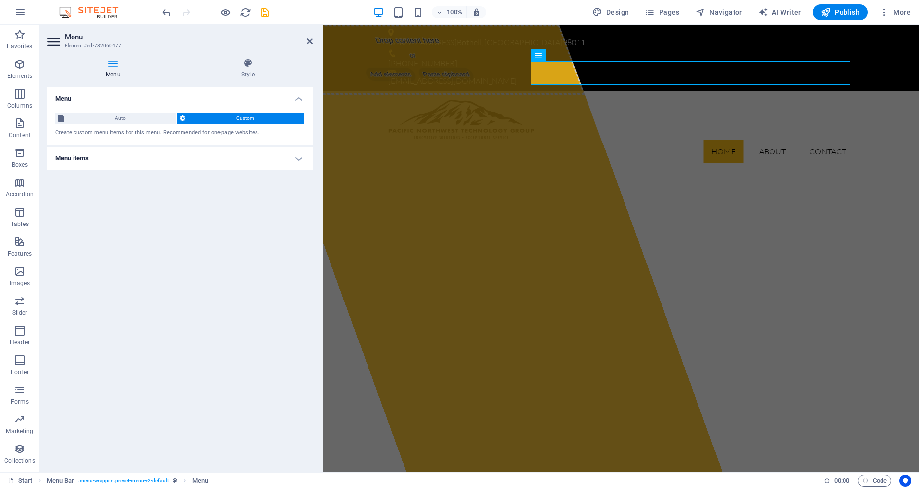
click at [295, 158] on h4 "Menu items" at bounding box center [179, 159] width 265 height 24
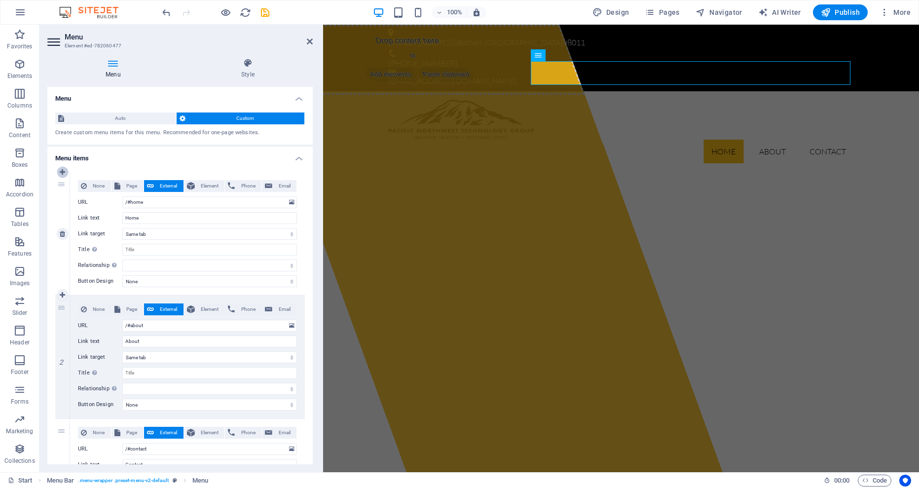
click at [61, 171] on icon at bounding box center [62, 172] width 5 height 7
select select
type input "/#home"
type input "Home"
select select
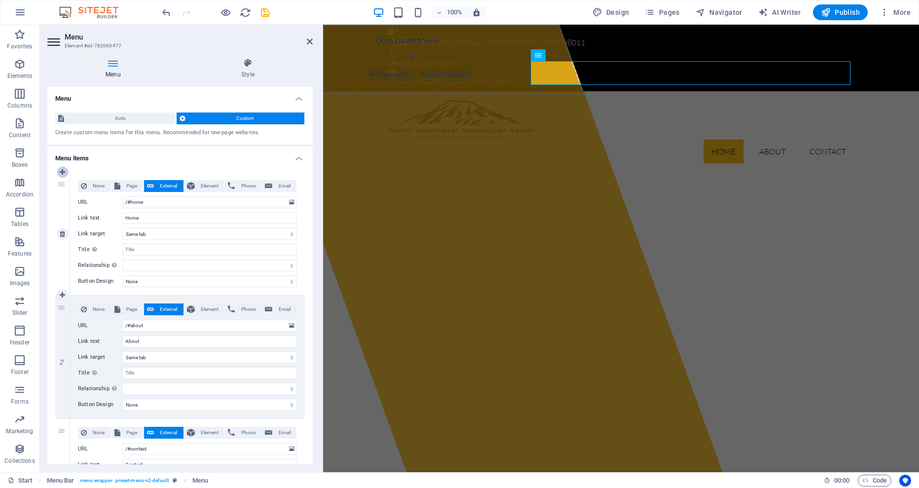
type input "/#about"
type input "About"
select select
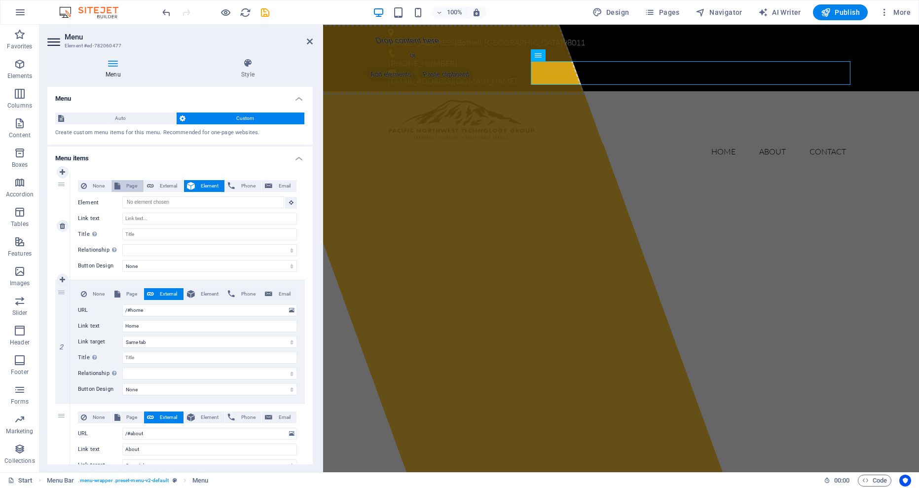
click at [129, 184] on span "Page" at bounding box center [131, 186] width 17 height 12
select select
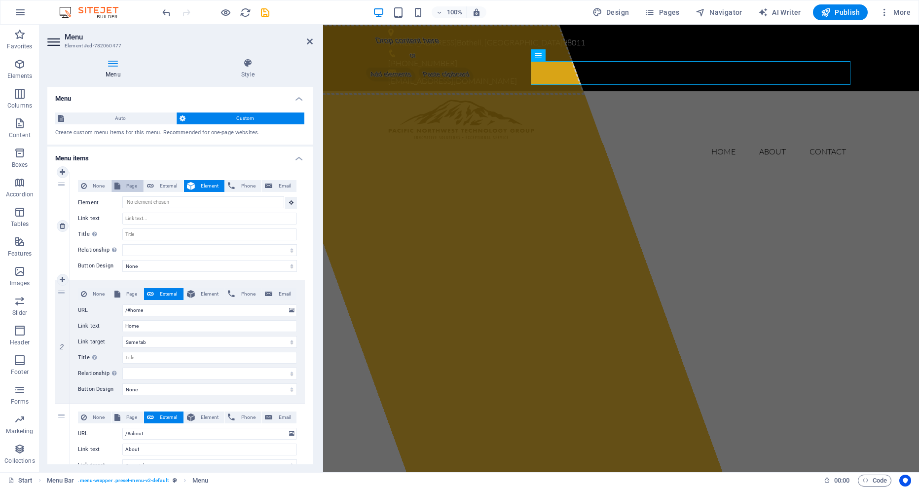
select select
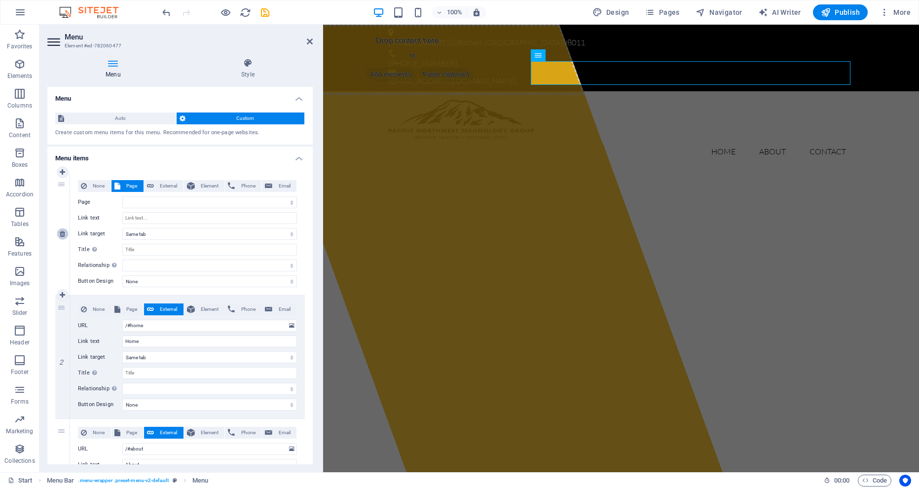
click at [63, 231] on icon at bounding box center [62, 233] width 5 height 7
type input "/#home"
type input "Home"
select select
type input "/#about"
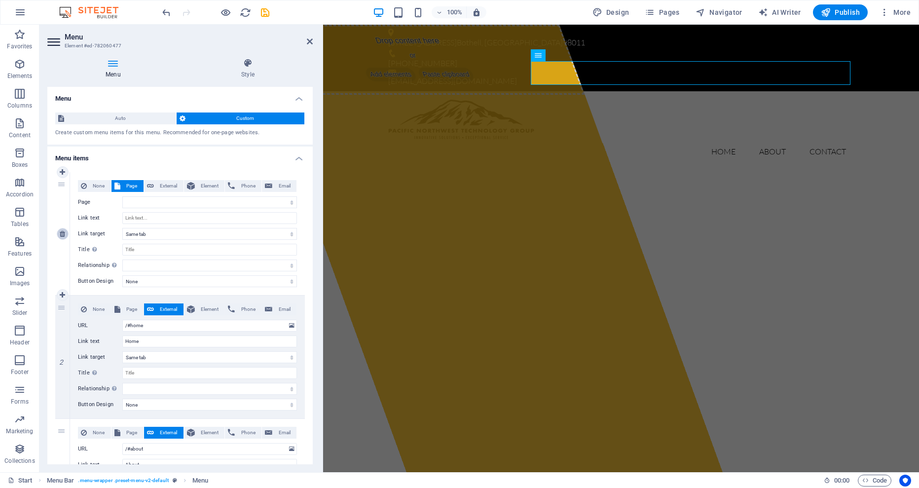
type input "About"
select select
type input "/#contact"
type input "Contact"
select select
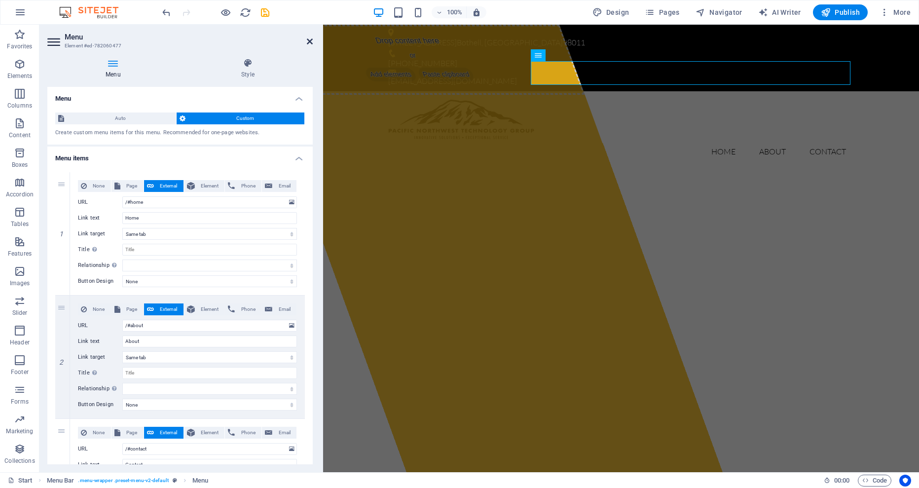
click at [309, 40] on icon at bounding box center [310, 41] width 6 height 8
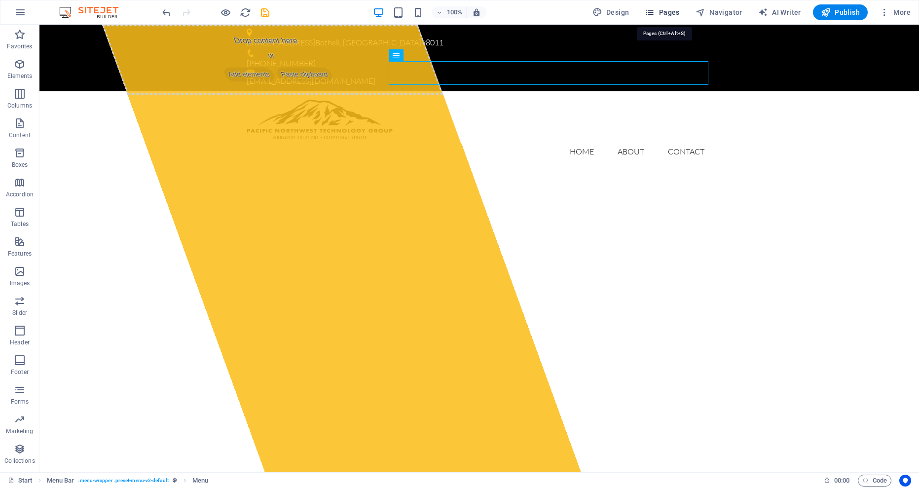
click at [661, 9] on span "Pages" at bounding box center [662, 12] width 35 height 10
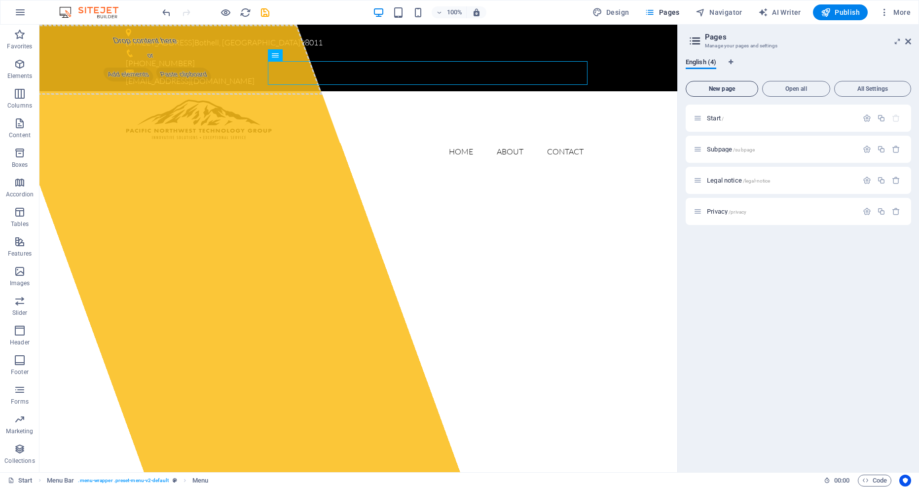
click at [729, 91] on span "New page" at bounding box center [722, 89] width 64 height 6
